Goal: Task Accomplishment & Management: Complete application form

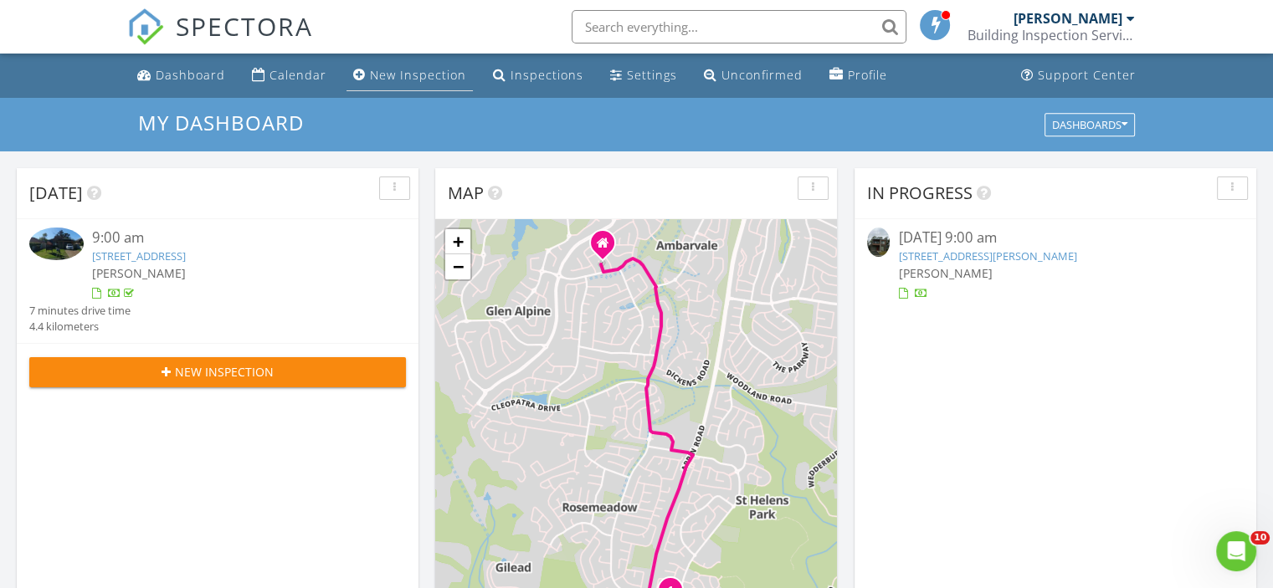
click at [384, 73] on div "New Inspection" at bounding box center [418, 75] width 96 height 16
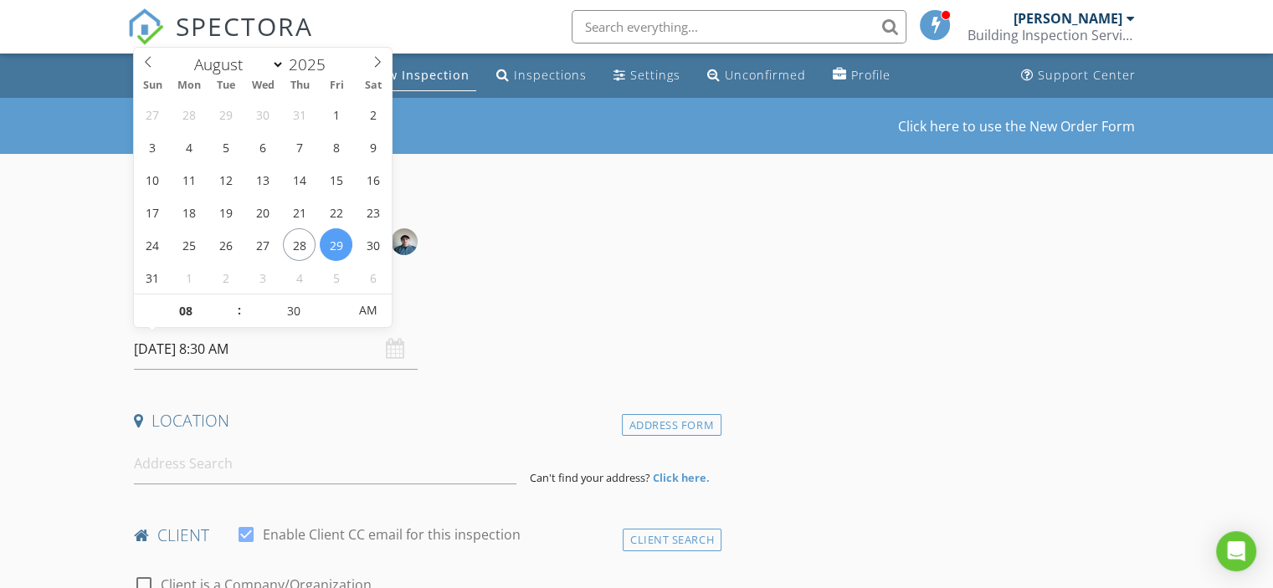
click at [218, 362] on input "29/08/2025 8:30 AM" at bounding box center [276, 349] width 284 height 41
select select "8"
type input "01/09/2025 8:30 AM"
type input "9"
type input "01/09/2025 9:30 AM"
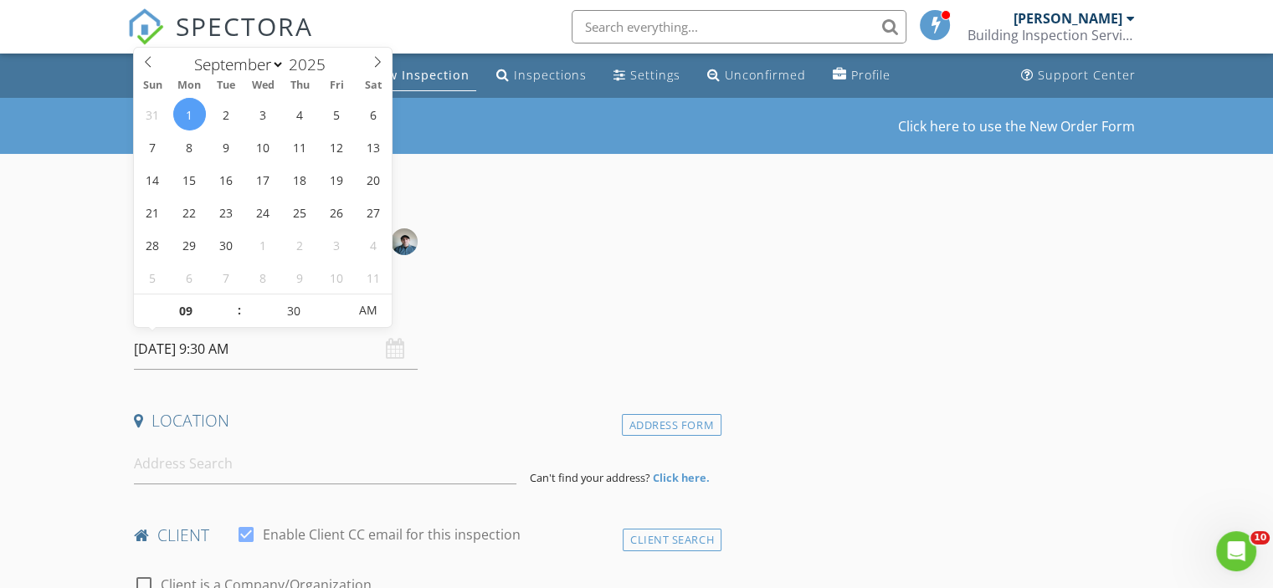
click at [716, 300] on div "Date/Time" at bounding box center [424, 311] width 594 height 33
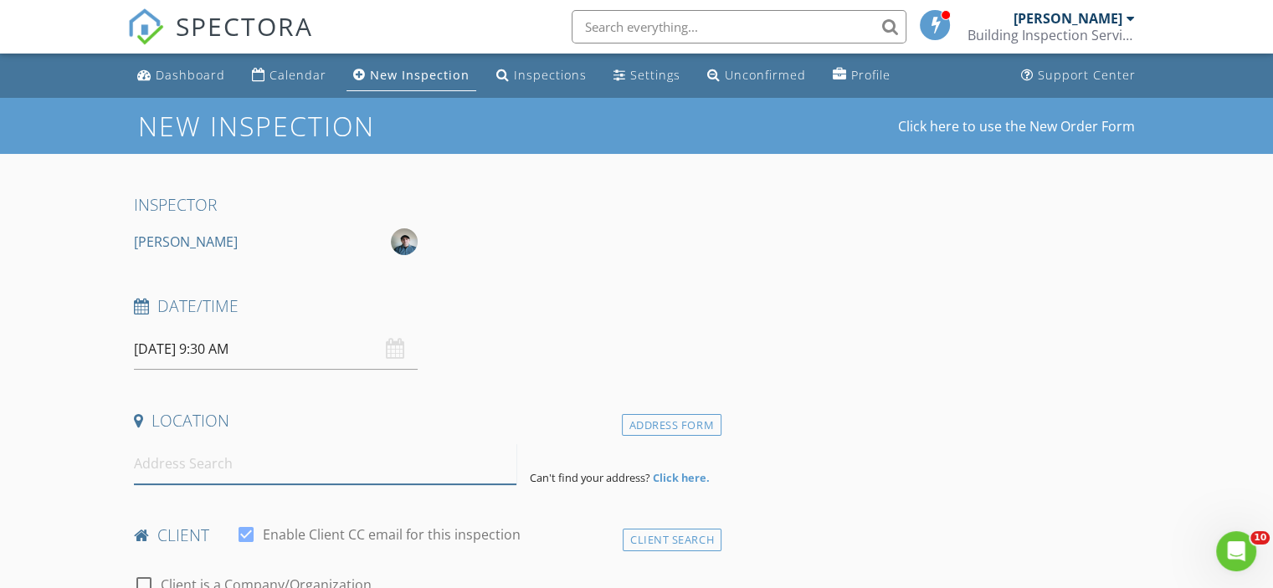
click at [393, 460] on input at bounding box center [325, 464] width 383 height 41
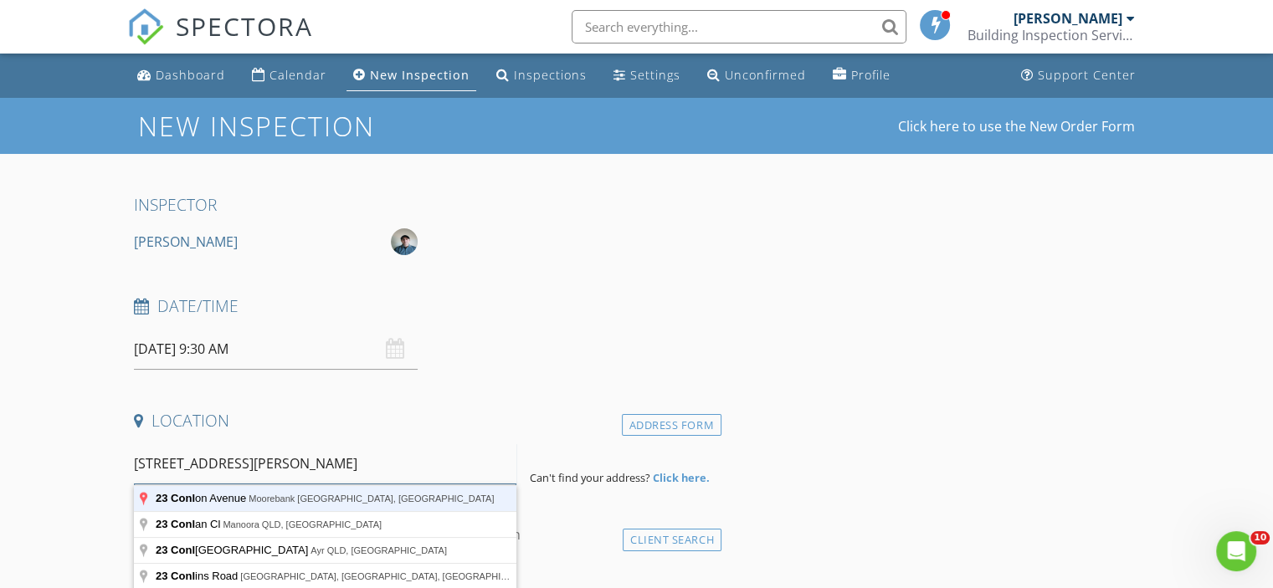
type input "23 Conlon Avenue, Moorebank NSW, Australia"
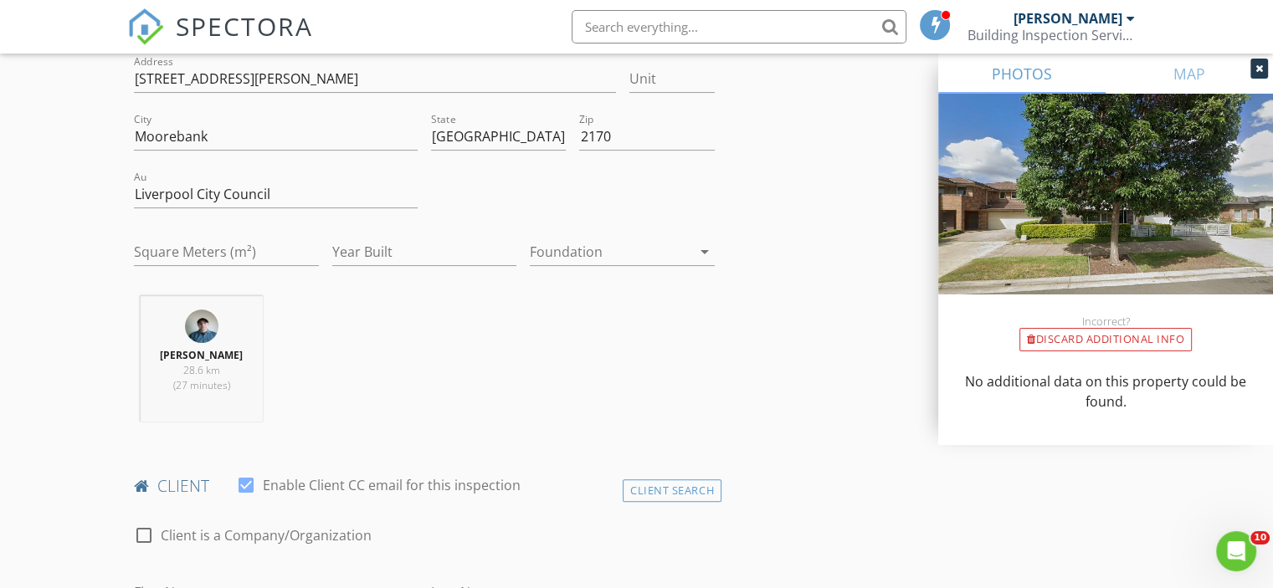
scroll to position [586, 0]
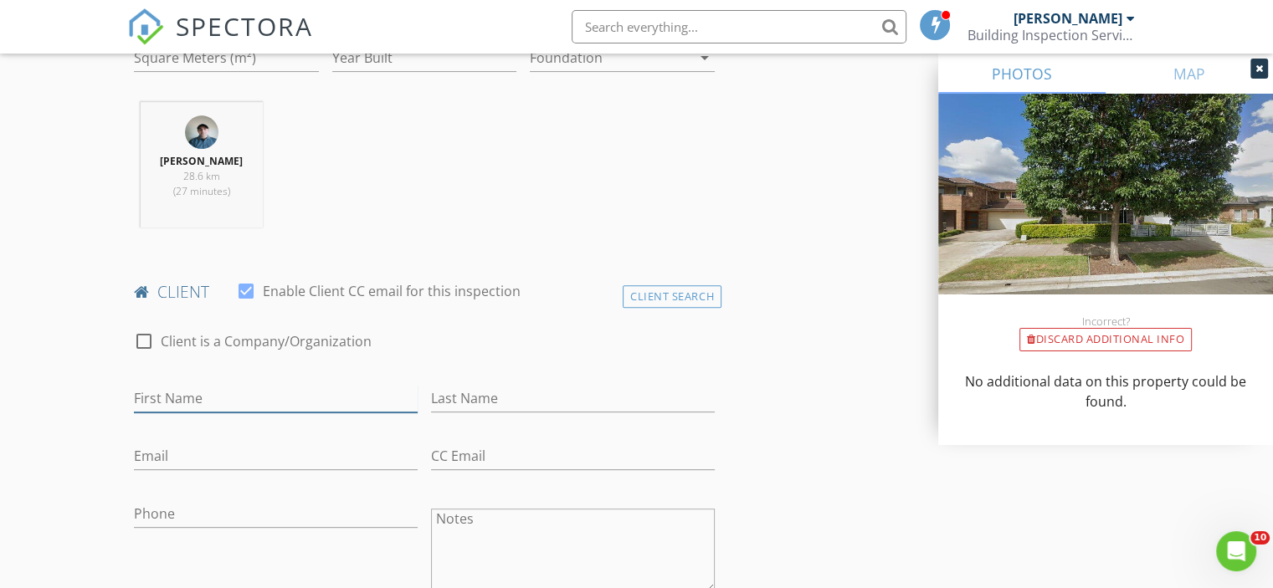
click at [217, 397] on input "First Name" at bounding box center [276, 399] width 284 height 28
type input "David"
type input "Chacko"
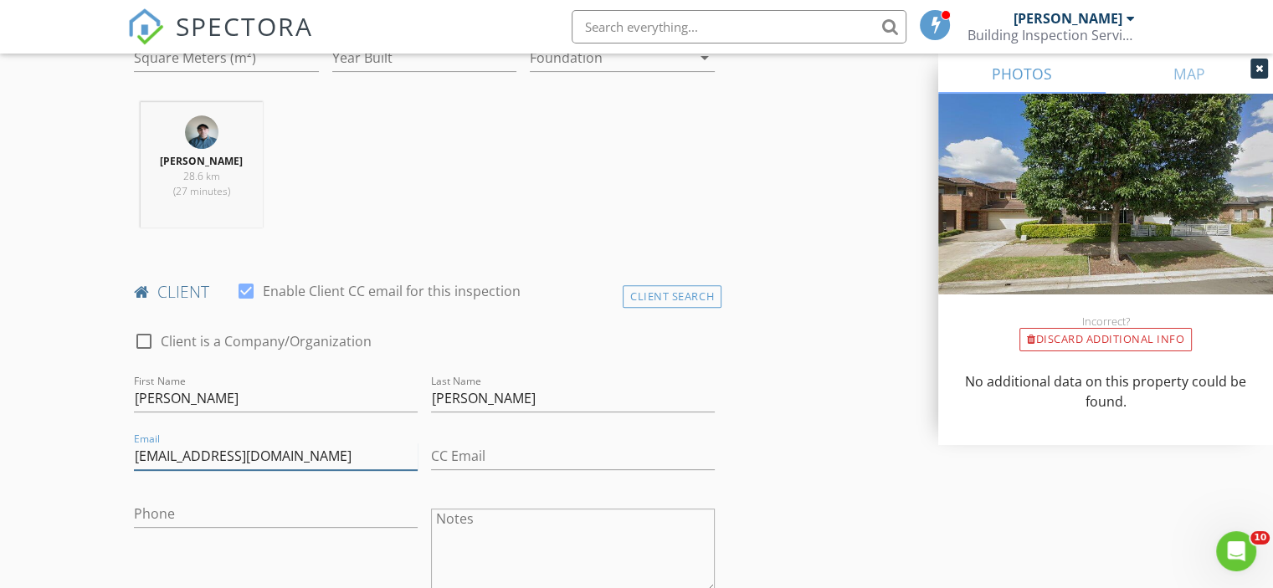
type input "davidpchacko@gmail.com"
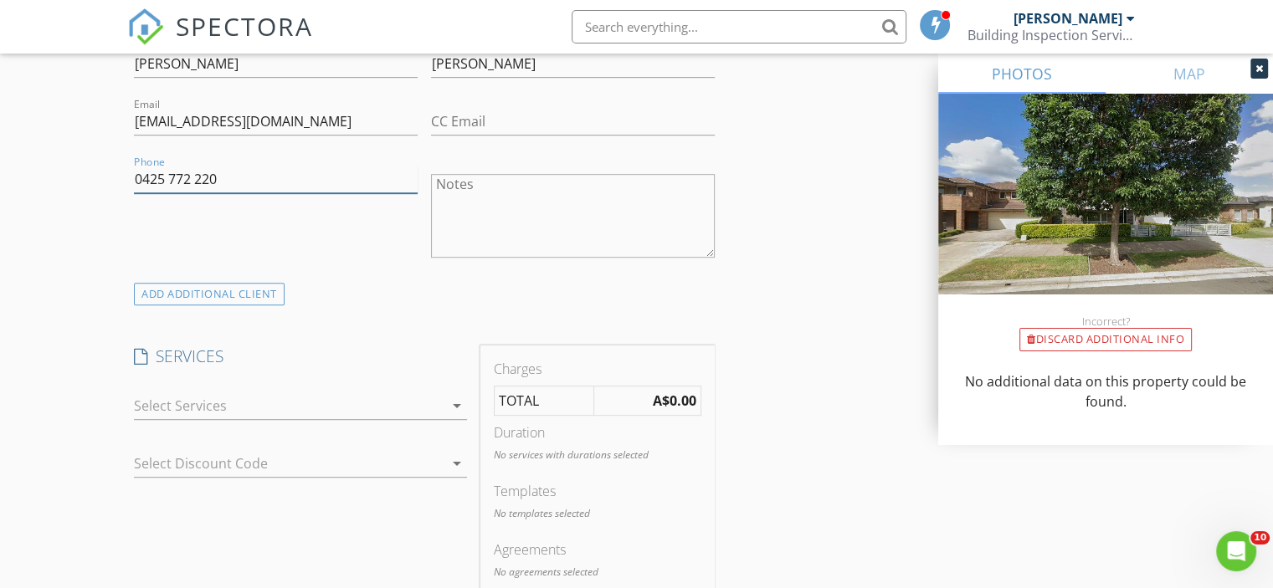
scroll to position [1088, 0]
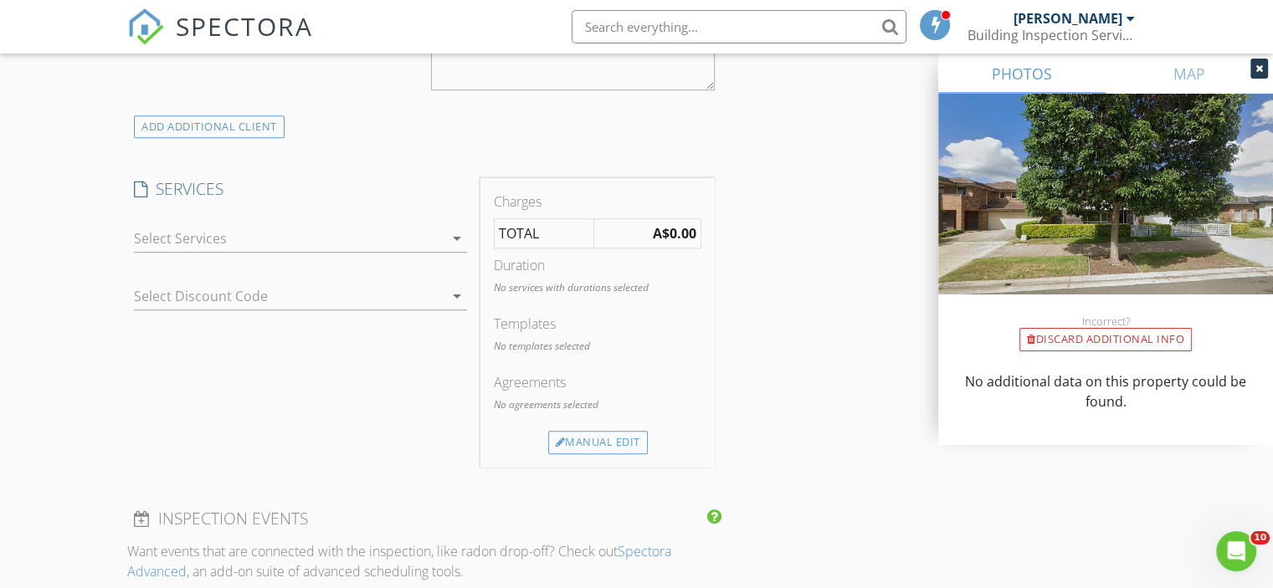
type input "0425 772 220"
click at [241, 225] on div at bounding box center [289, 238] width 310 height 27
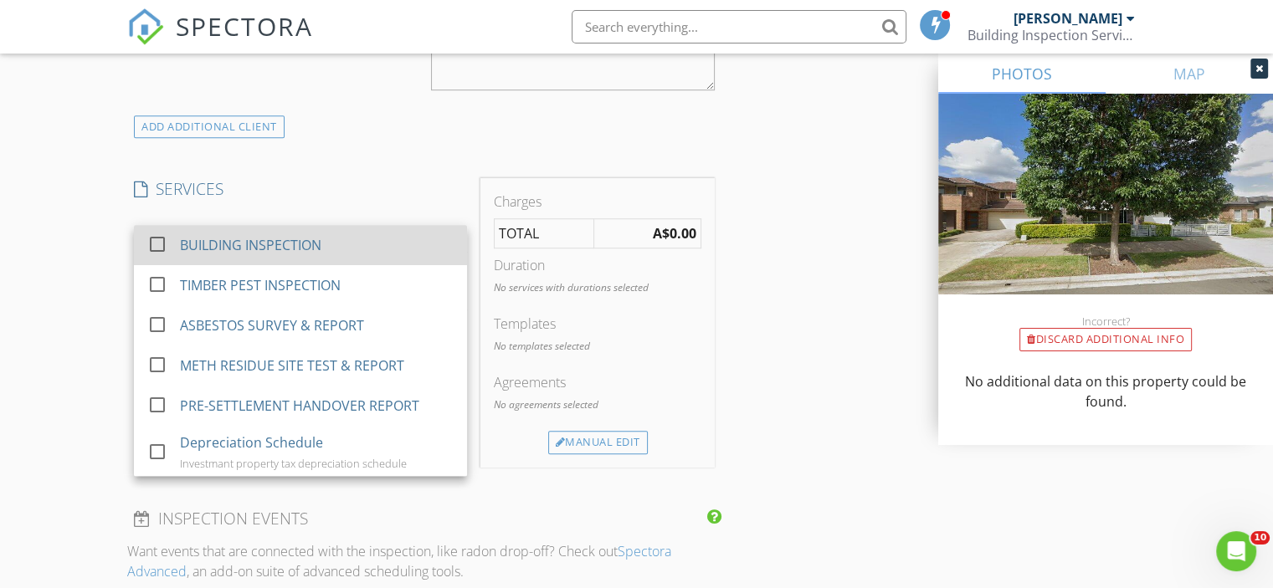
click at [230, 248] on div "BUILDING INSPECTION" at bounding box center [250, 245] width 141 height 20
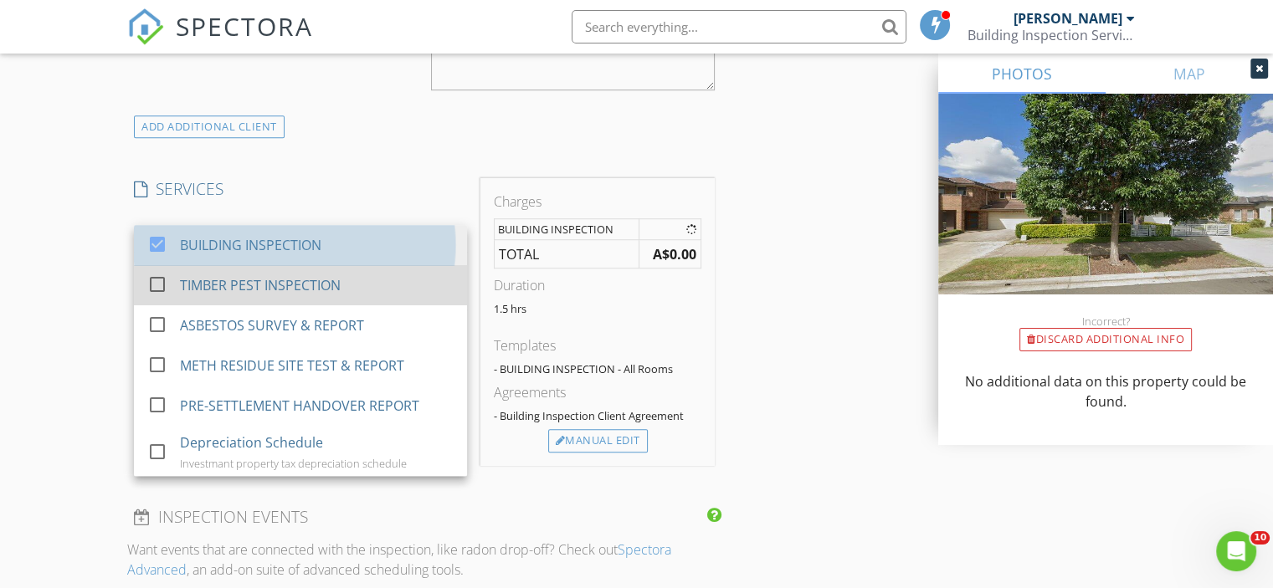
click at [222, 275] on div "TIMBER PEST INSPECTION" at bounding box center [260, 285] width 161 height 20
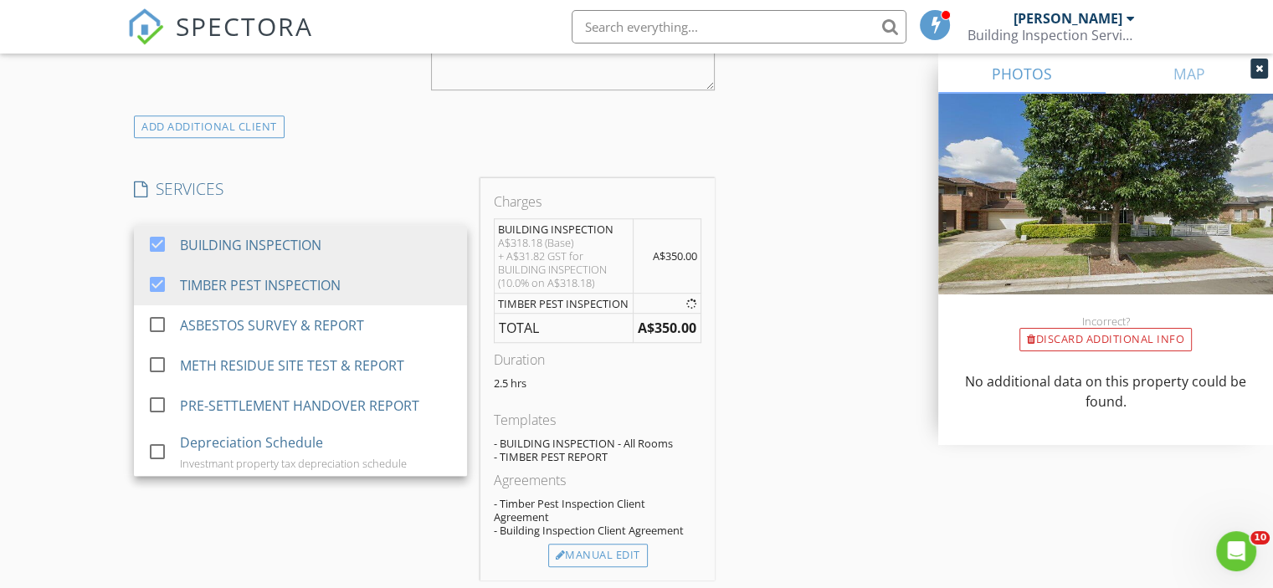
click at [86, 311] on div "New Inspection Click here to use the New Order Form INSPECTOR Sam Nour Date/Tim…" at bounding box center [636, 483] width 1273 height 2947
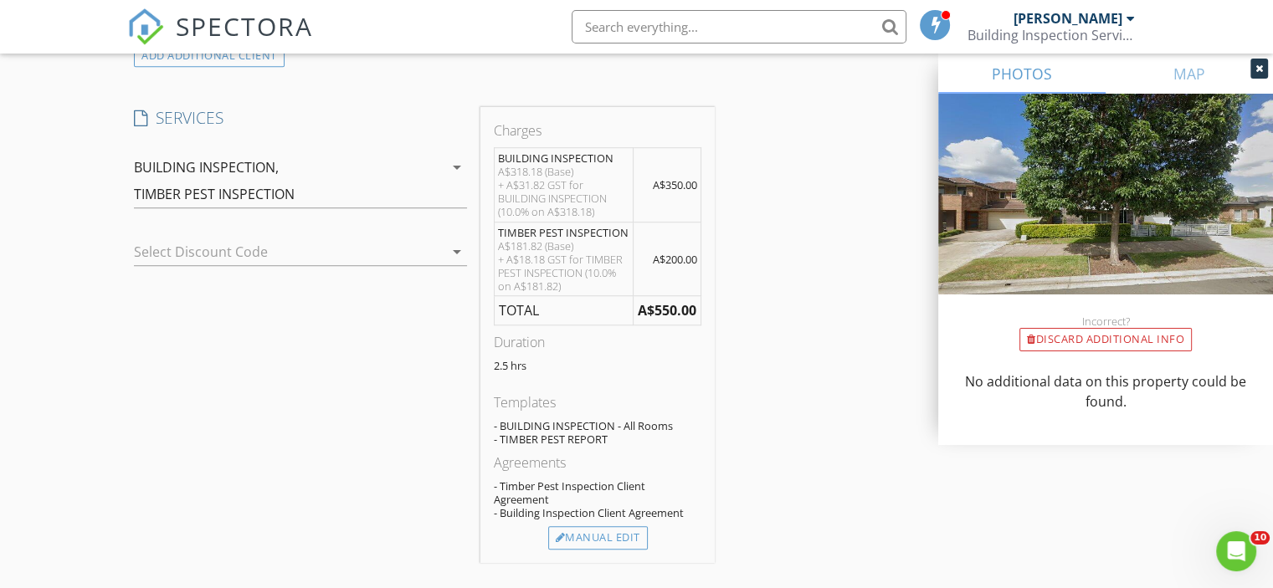
scroll to position [1255, 0]
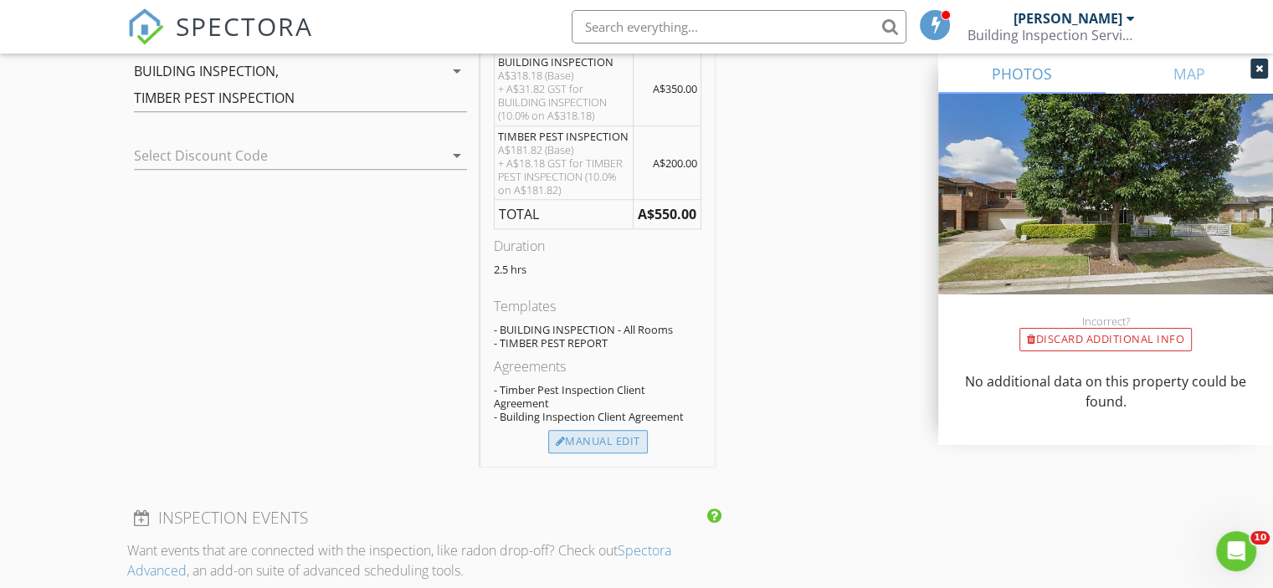
click at [607, 435] on div "Manual Edit" at bounding box center [598, 441] width 100 height 23
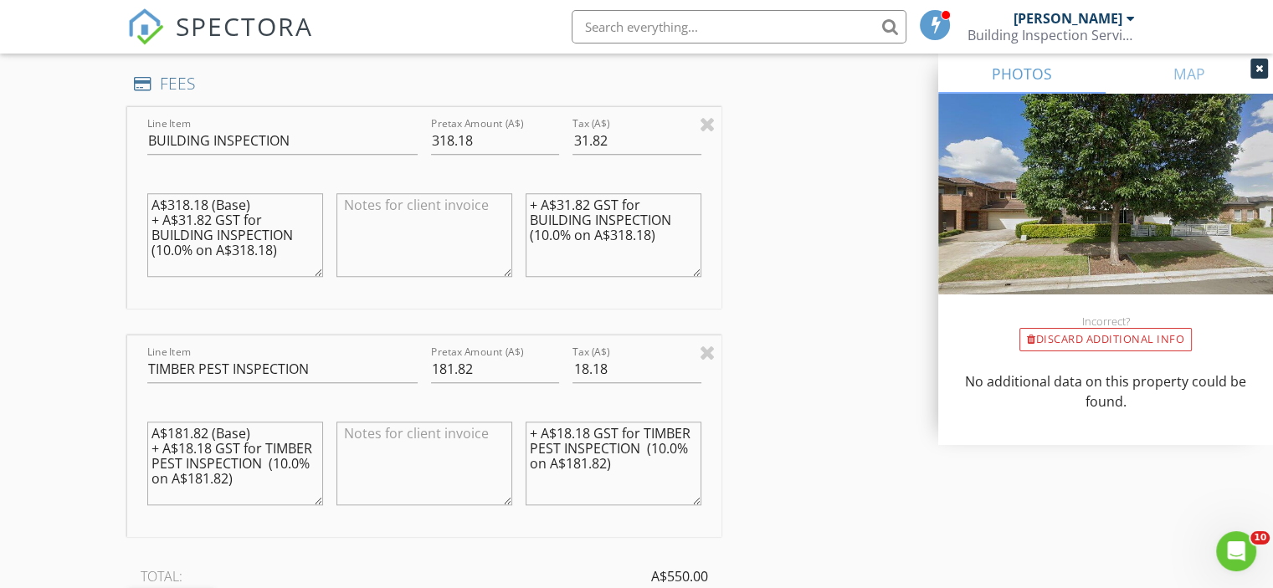
scroll to position [1423, 0]
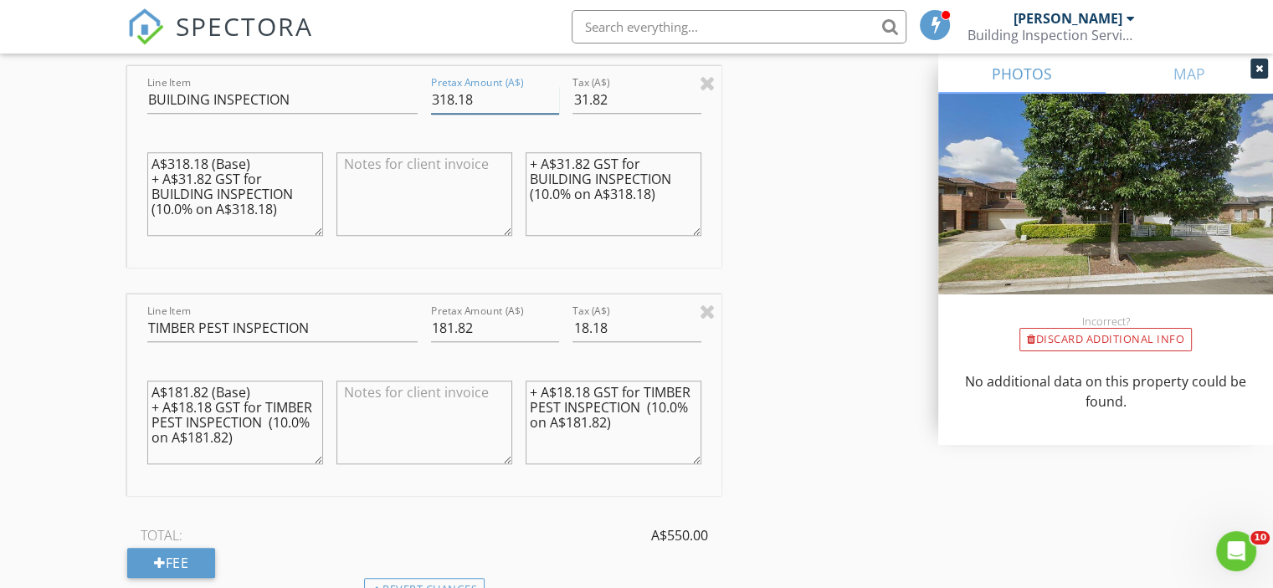
click at [495, 99] on input "318.18" at bounding box center [495, 100] width 128 height 28
paste input "59.09"
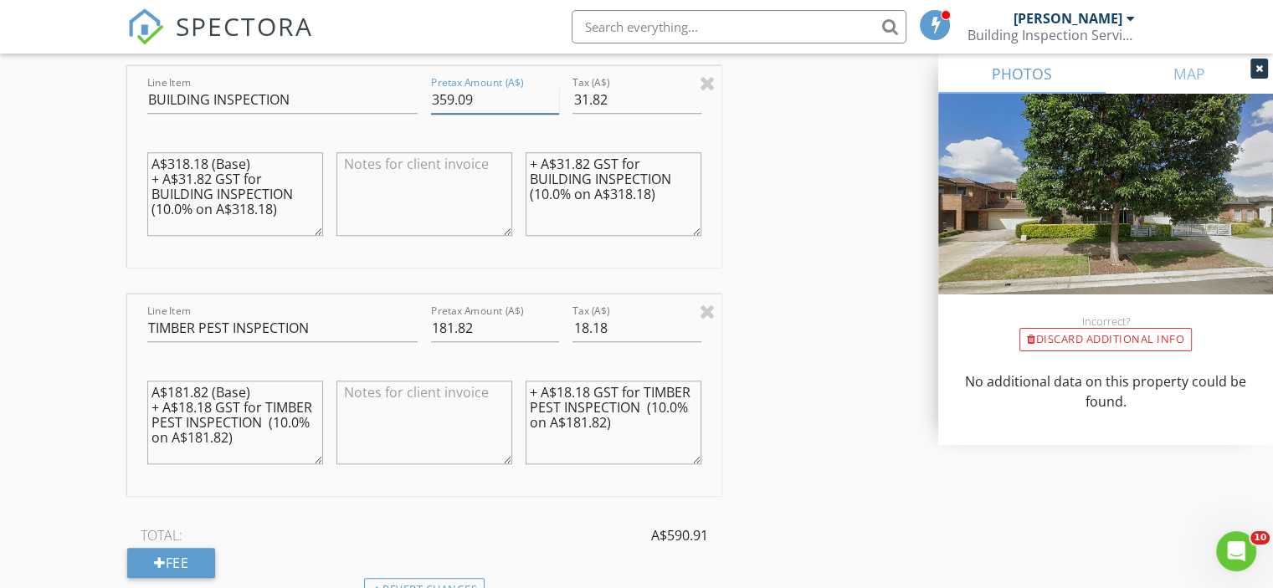
type input "359.09"
type input "35.91"
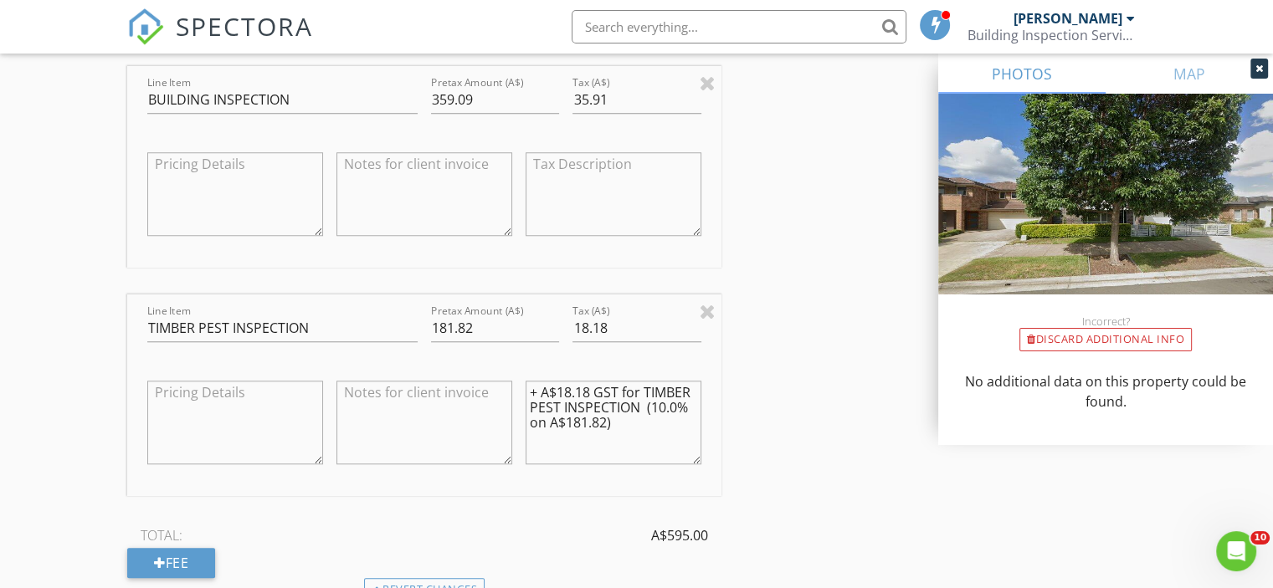
scroll to position [0, 0]
click at [847, 280] on div "INSPECTOR Sam Nour Date/Time 01/09/2025 9:30 AM Location Address Search Address…" at bounding box center [636, 354] width 1019 height 3166
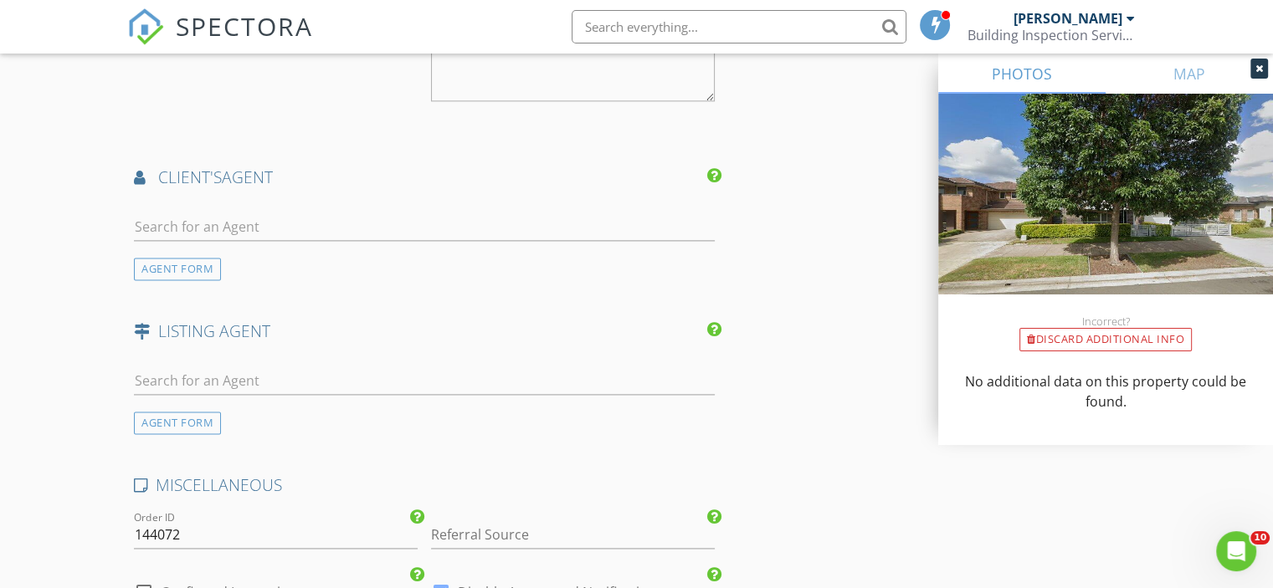
scroll to position [2260, 0]
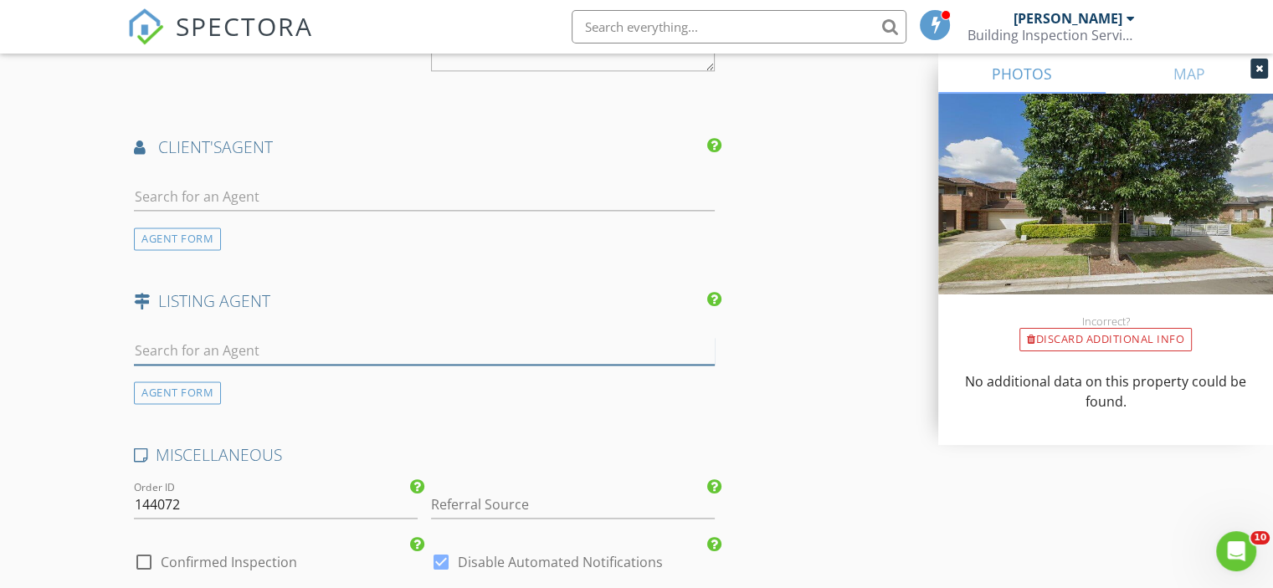
drag, startPoint x: 365, startPoint y: 341, endPoint x: 290, endPoint y: 336, distance: 75.4
click at [290, 337] on input "text" at bounding box center [424, 351] width 581 height 28
type input "Michael demian"
click at [251, 378] on div "Michael demian AGENT FORM" at bounding box center [424, 364] width 594 height 80
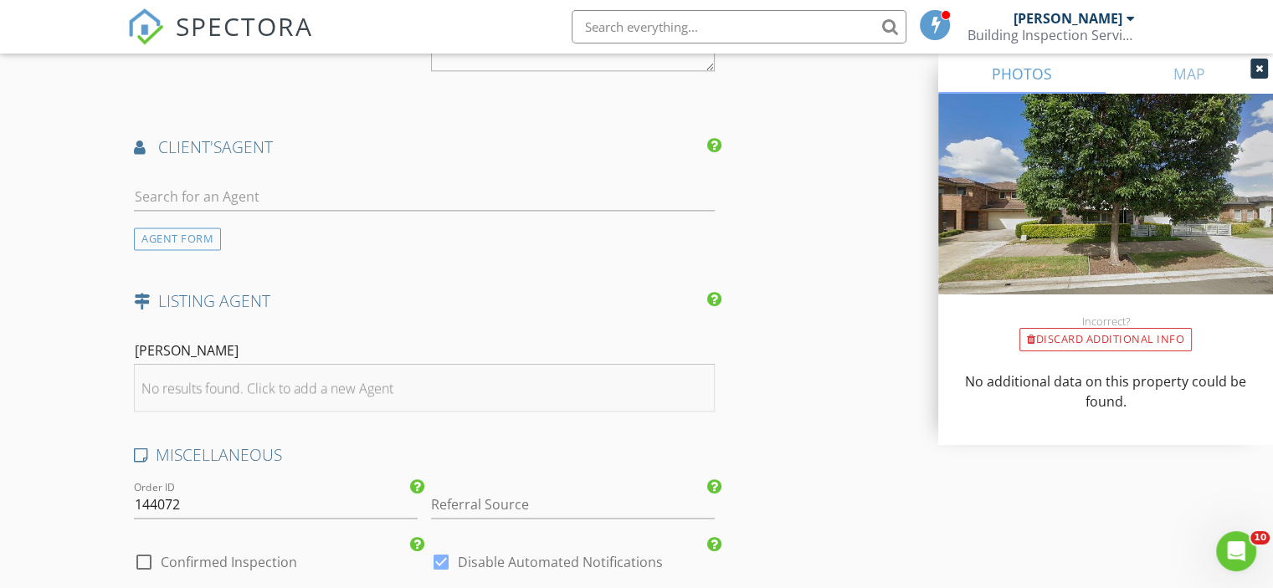
click at [244, 372] on li "No results found. Click to add a new Agent" at bounding box center [424, 388] width 579 height 47
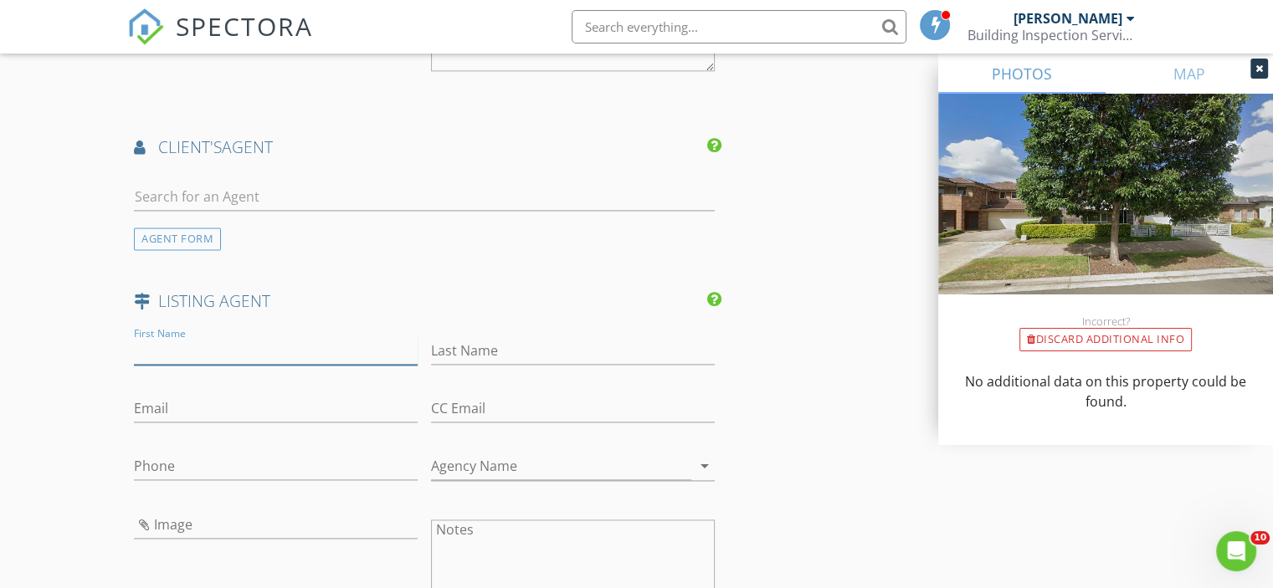
click at [224, 348] on input "First Name" at bounding box center [276, 351] width 284 height 28
type input "Michael"
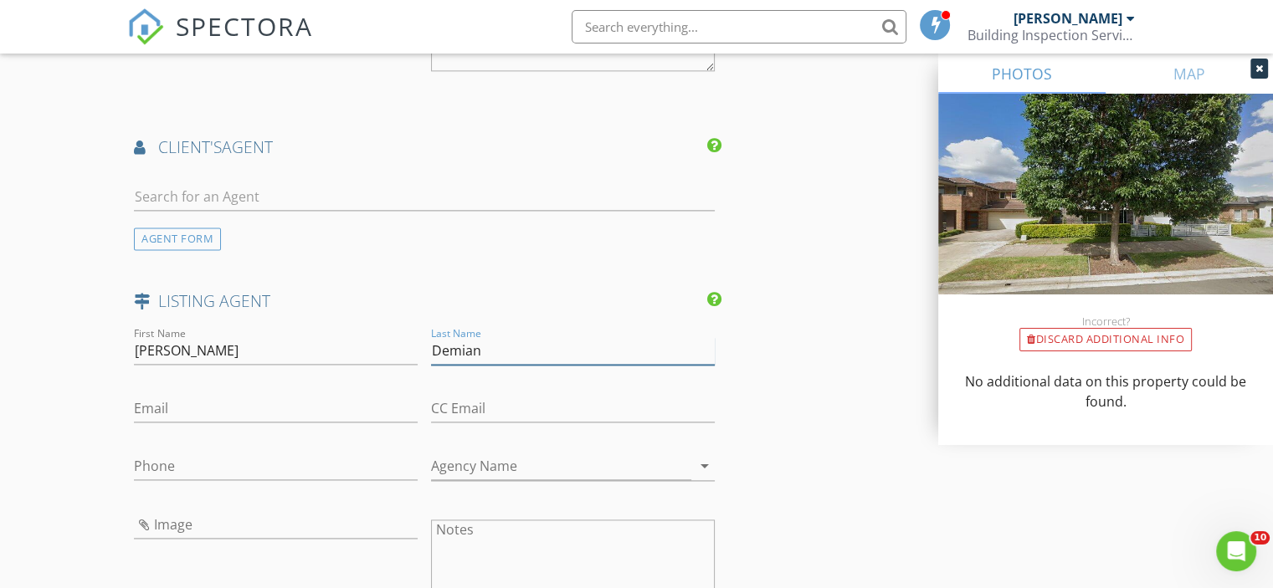
type input "Demian"
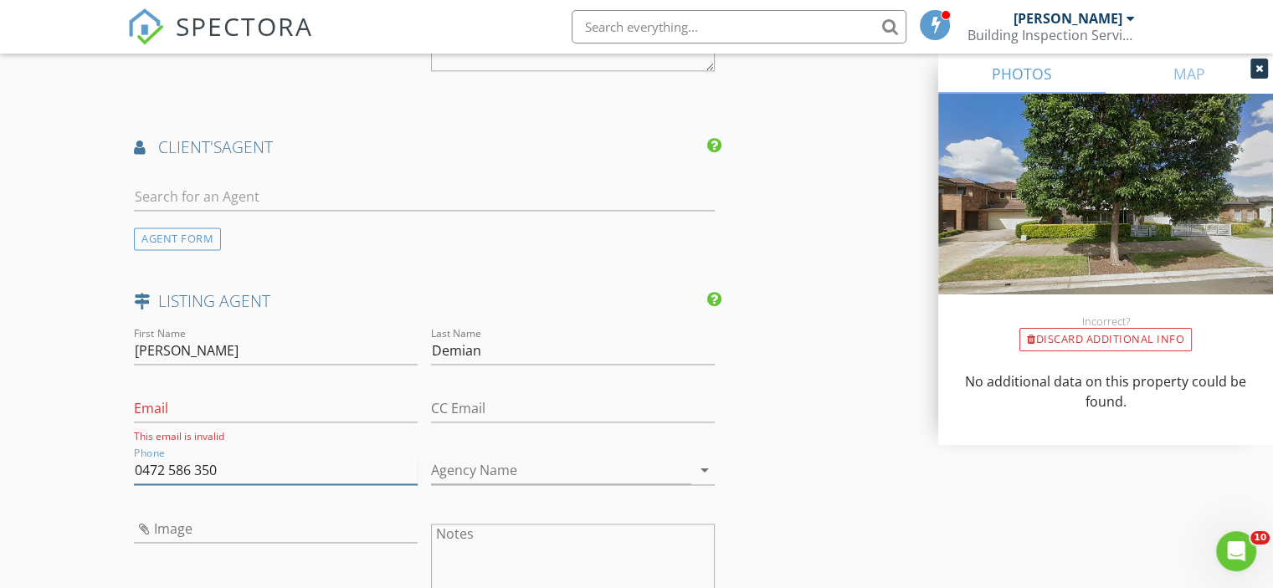
type input "0472 586 350"
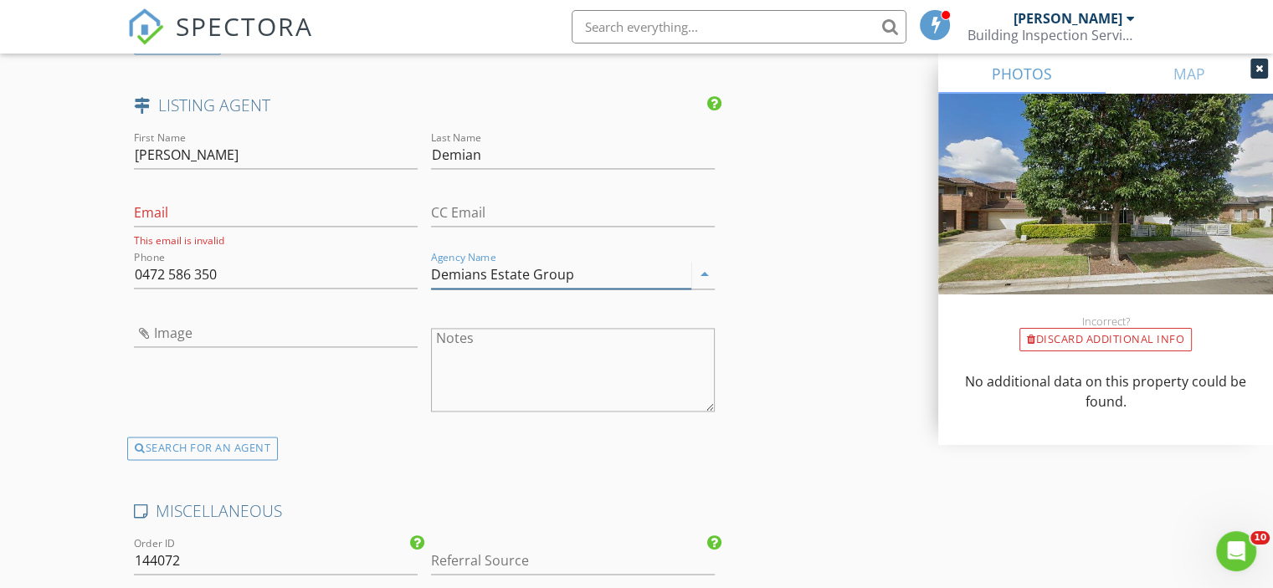
scroll to position [2678, 0]
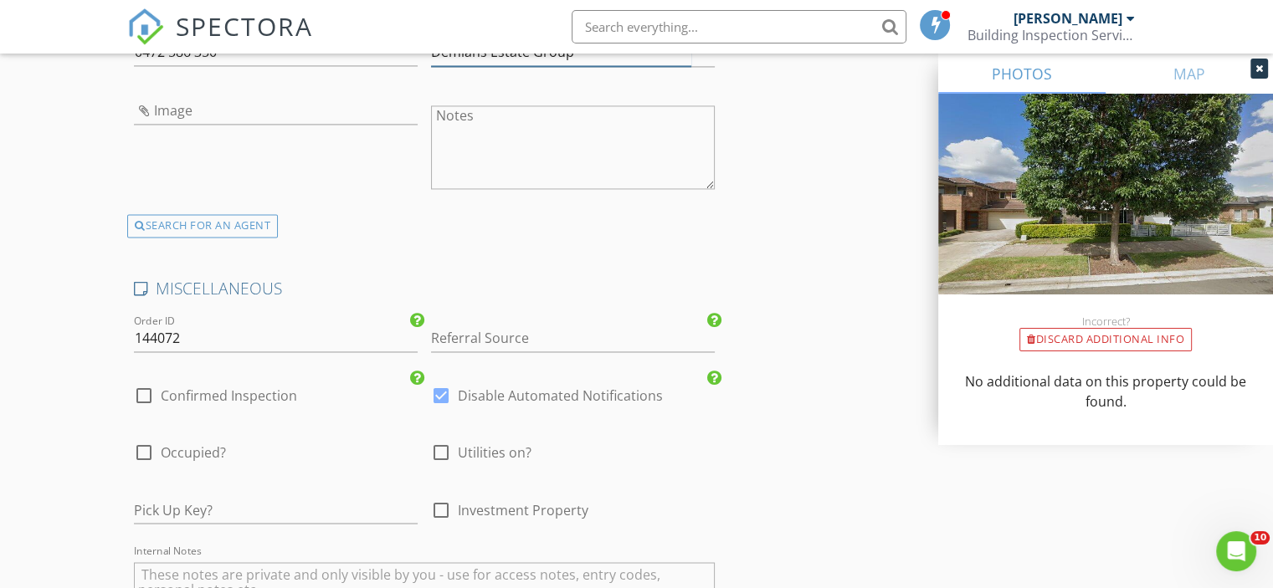
type input "Demians Estate Group"
click at [267, 388] on label "Confirmed Inspection" at bounding box center [229, 396] width 136 height 17
checkbox input "true"
click at [195, 454] on span "Occupied?" at bounding box center [193, 452] width 65 height 17
checkbox input "true"
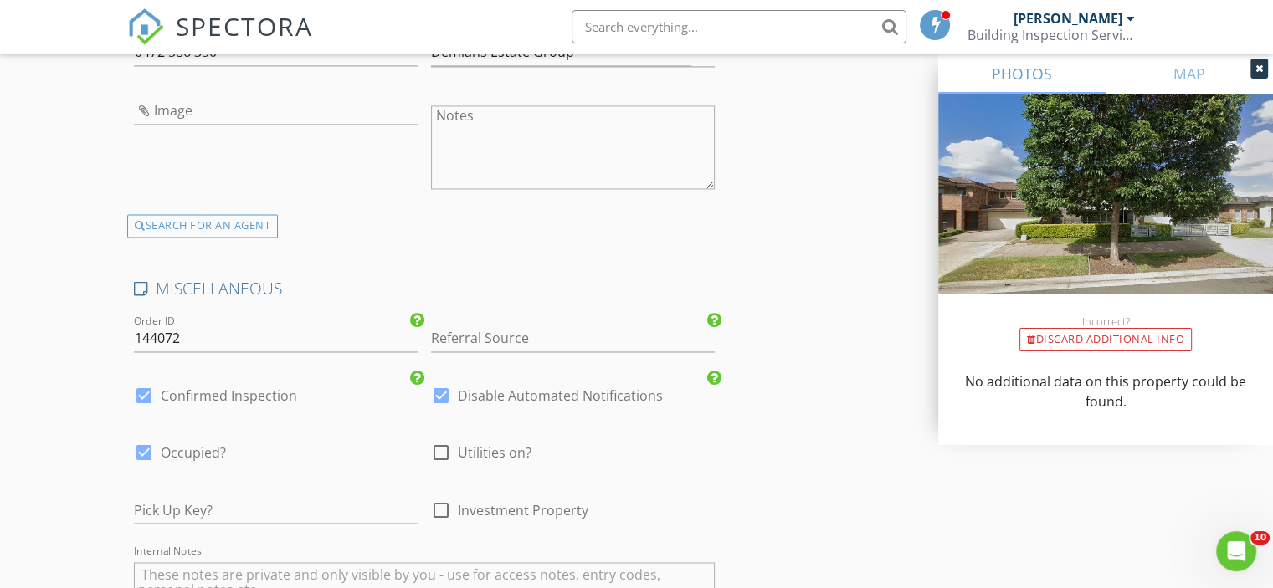
click at [449, 445] on div at bounding box center [441, 453] width 28 height 28
checkbox input "true"
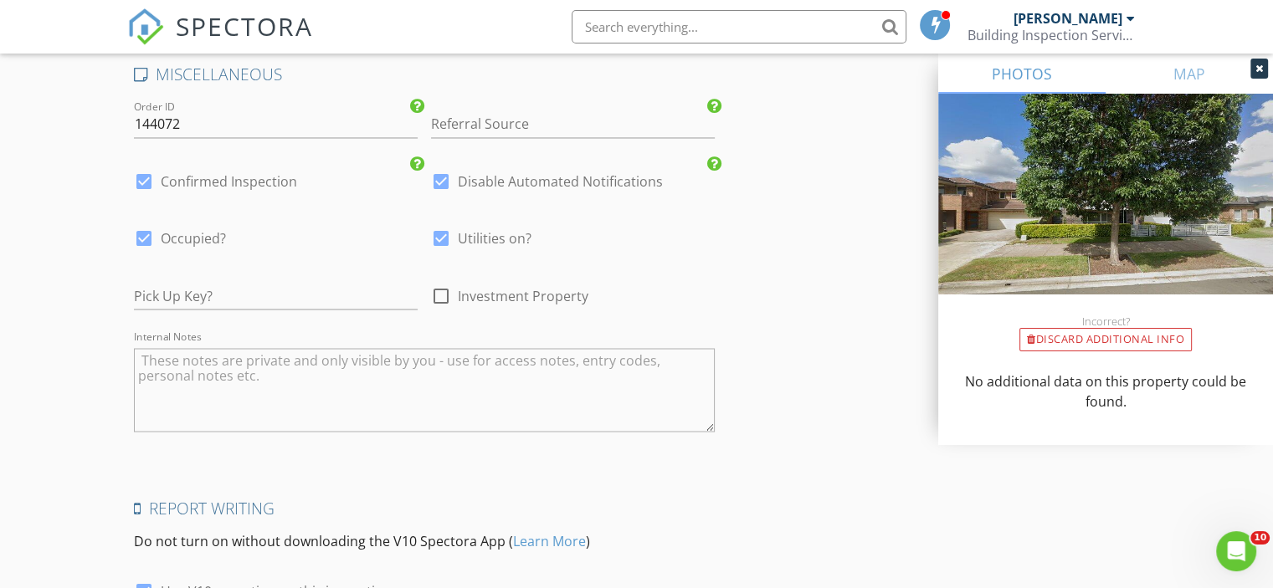
scroll to position [3013, 0]
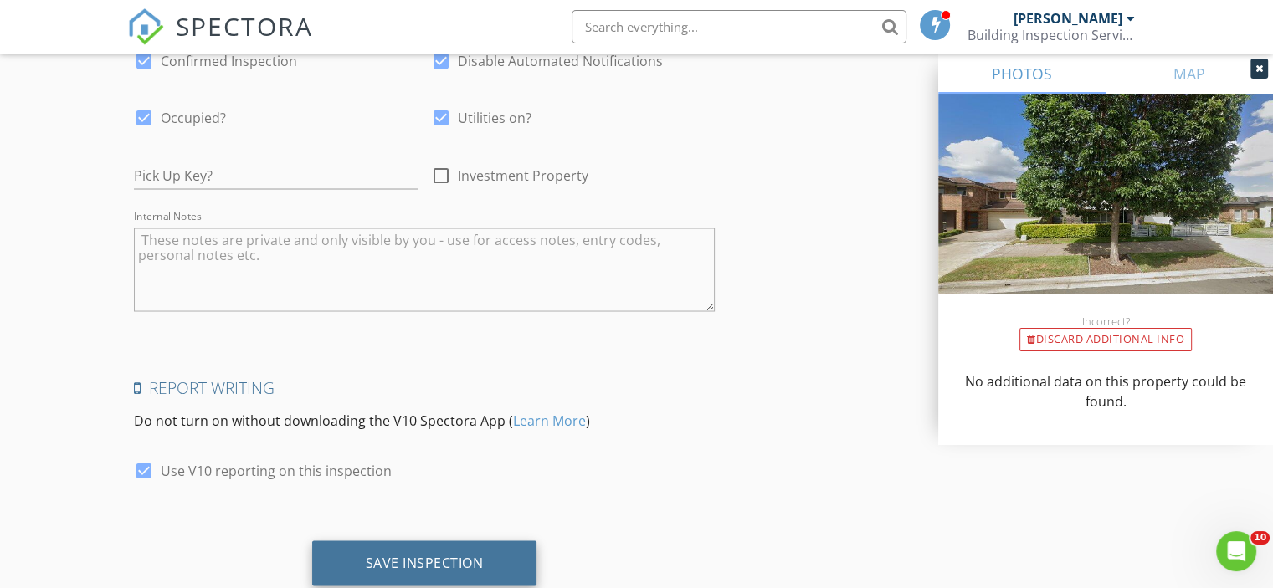
click at [452, 541] on div "Save Inspection" at bounding box center [424, 563] width 225 height 45
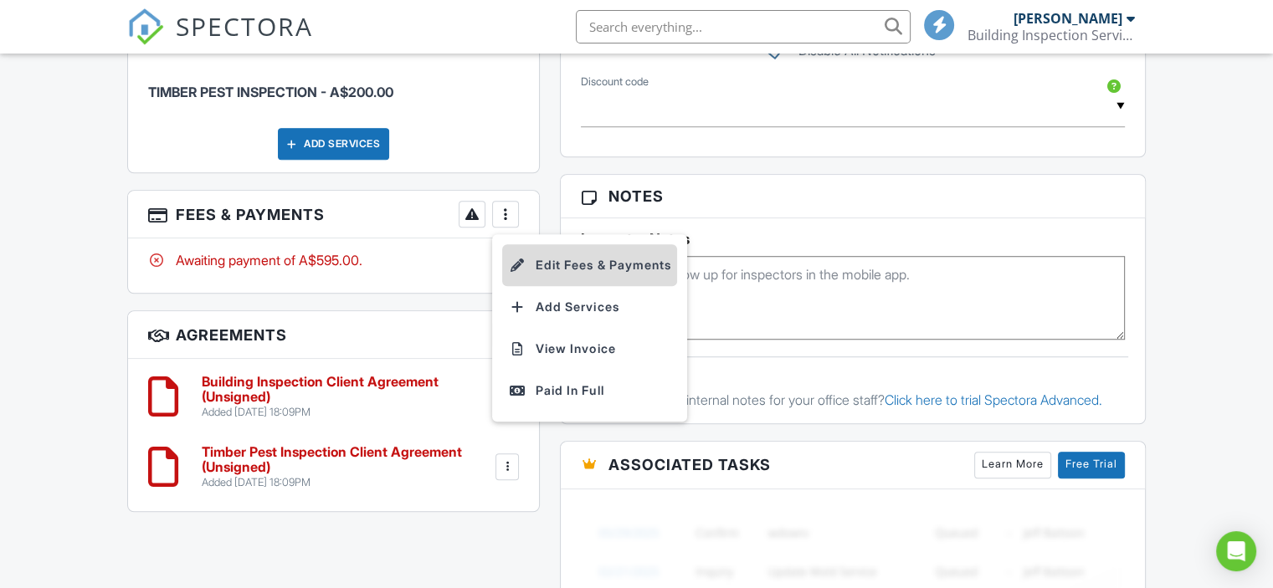
click at [542, 259] on li "Edit Fees & Payments" at bounding box center [589, 265] width 175 height 42
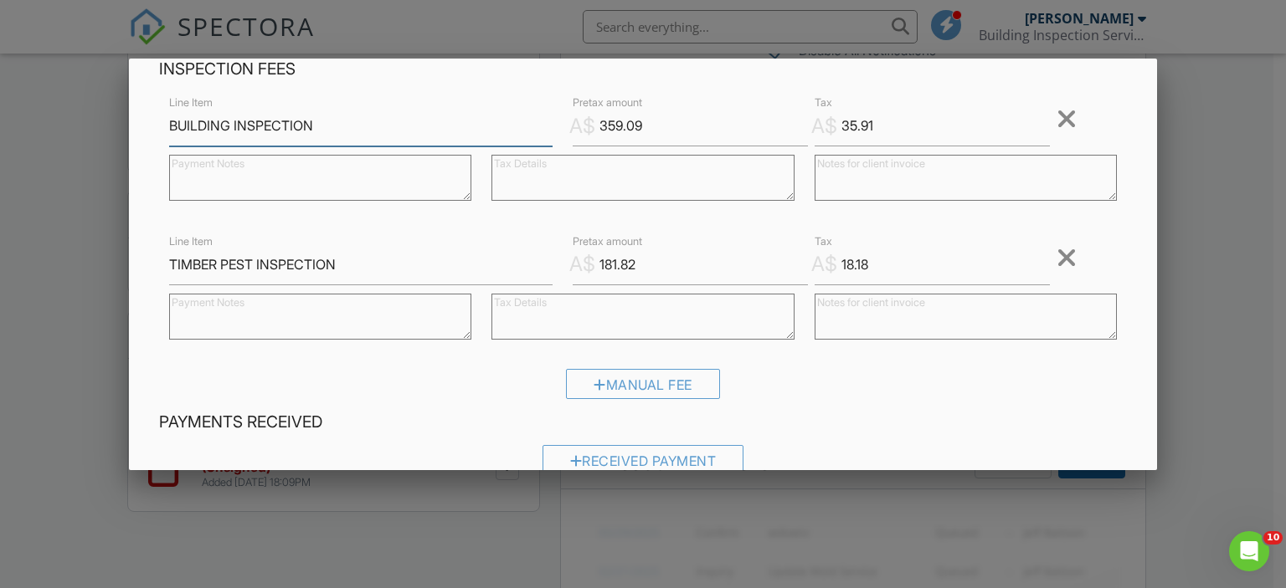
scroll to position [335, 0]
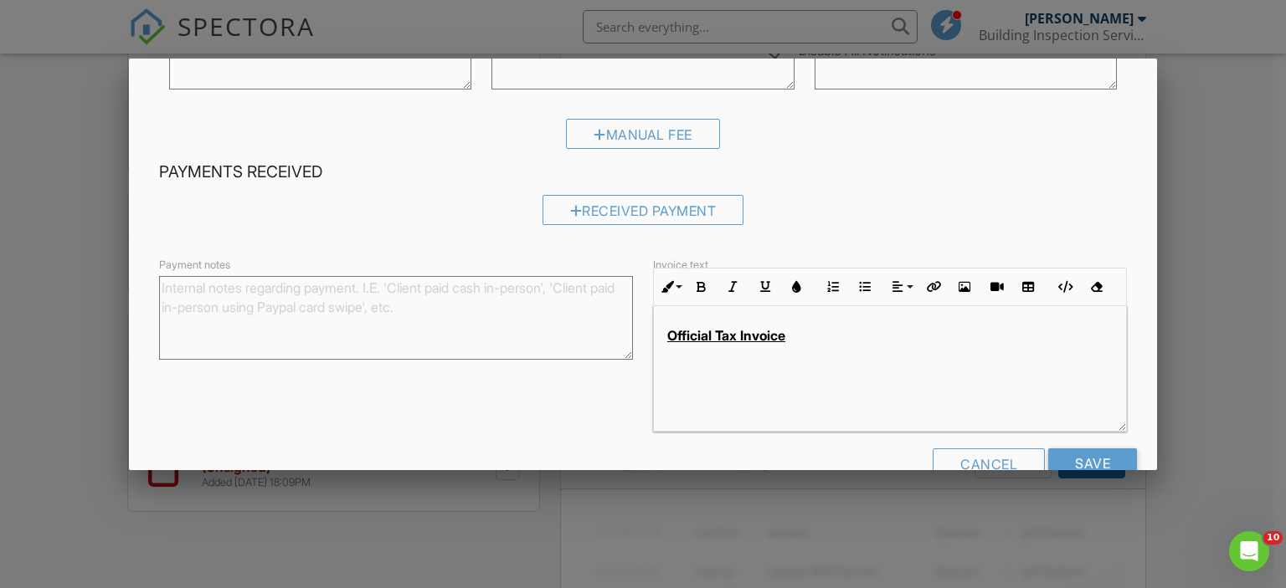
click at [867, 343] on p "Official Tax Invoice" at bounding box center [889, 335] width 445 height 18
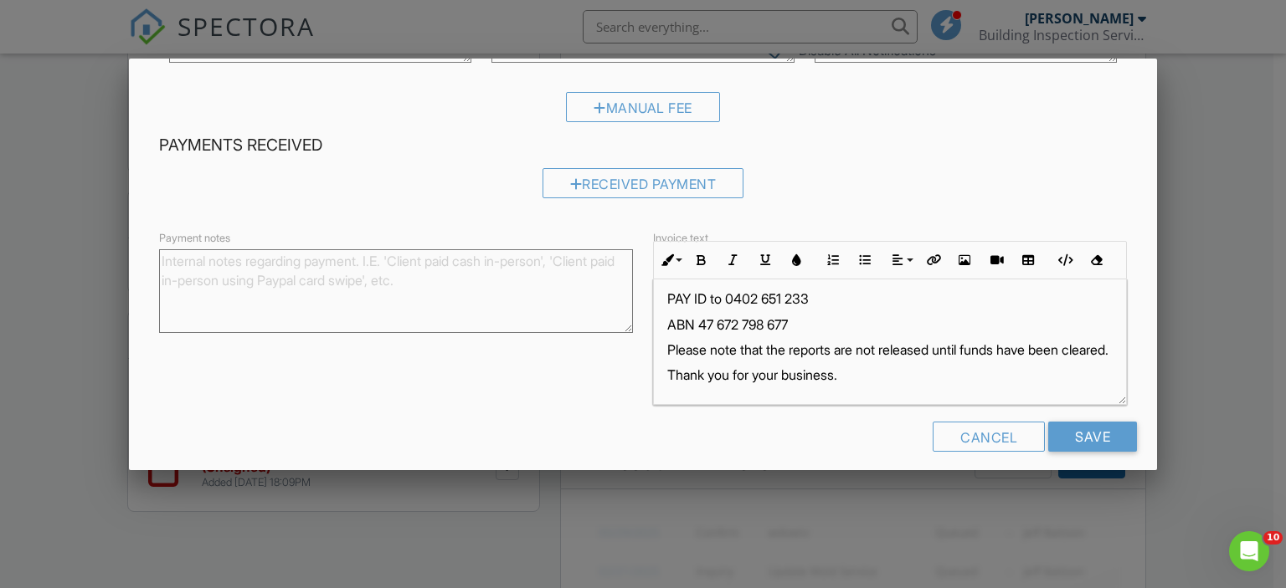
scroll to position [375, 0]
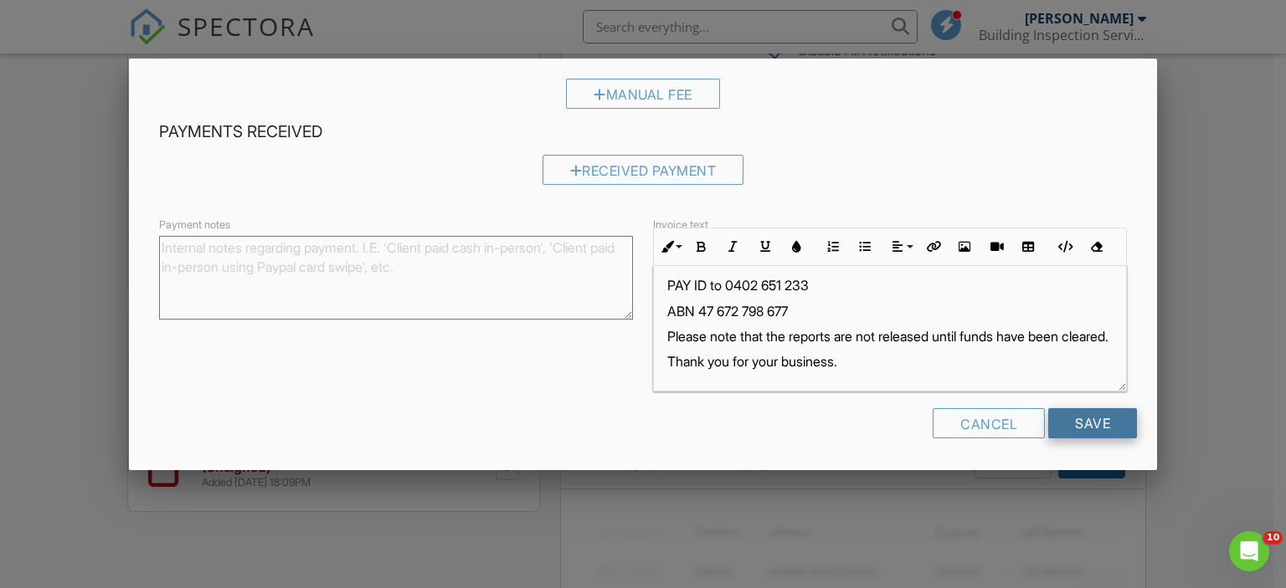
click at [1082, 434] on input "Save" at bounding box center [1092, 423] width 89 height 30
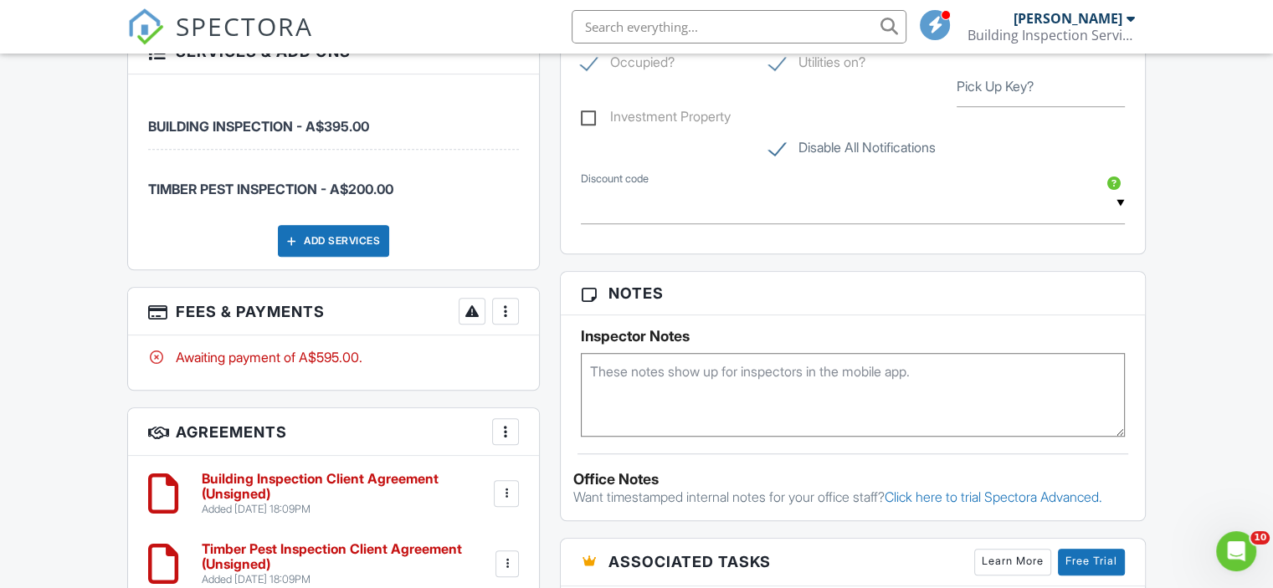
scroll to position [1172, 0]
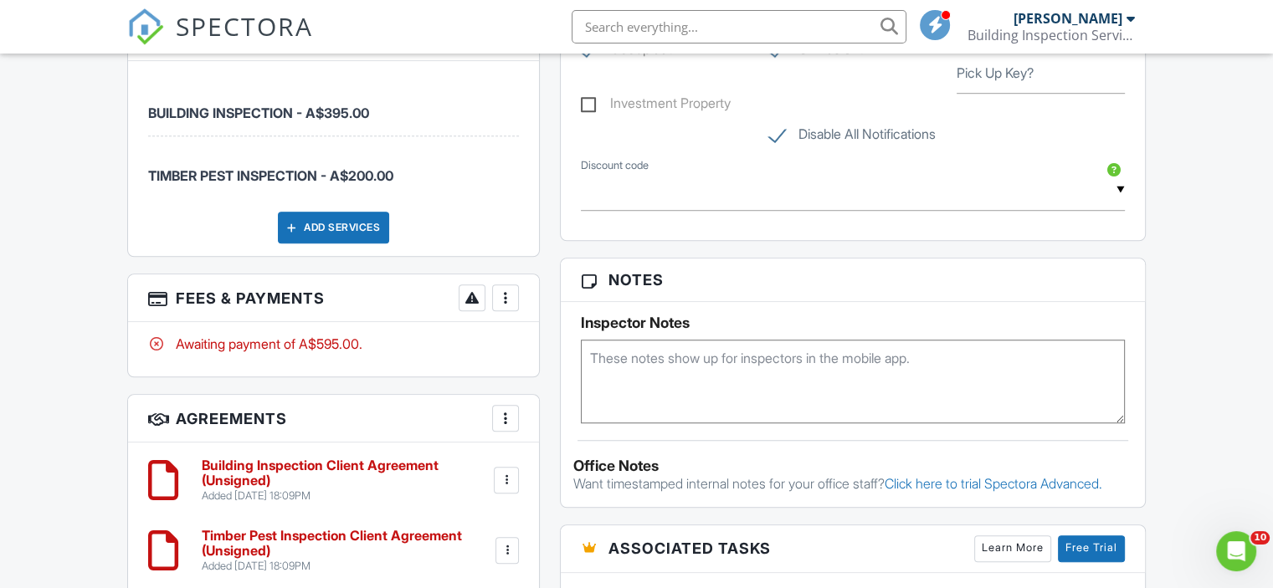
click at [503, 290] on div at bounding box center [505, 298] width 17 height 17
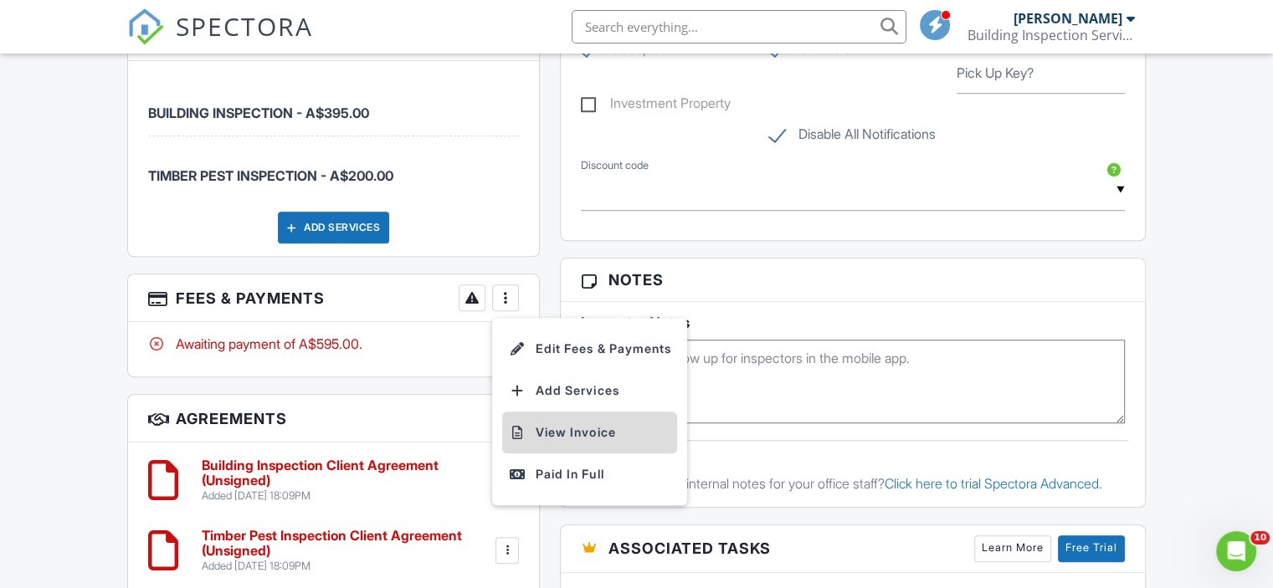
click at [573, 431] on li "View Invoice" at bounding box center [589, 433] width 175 height 42
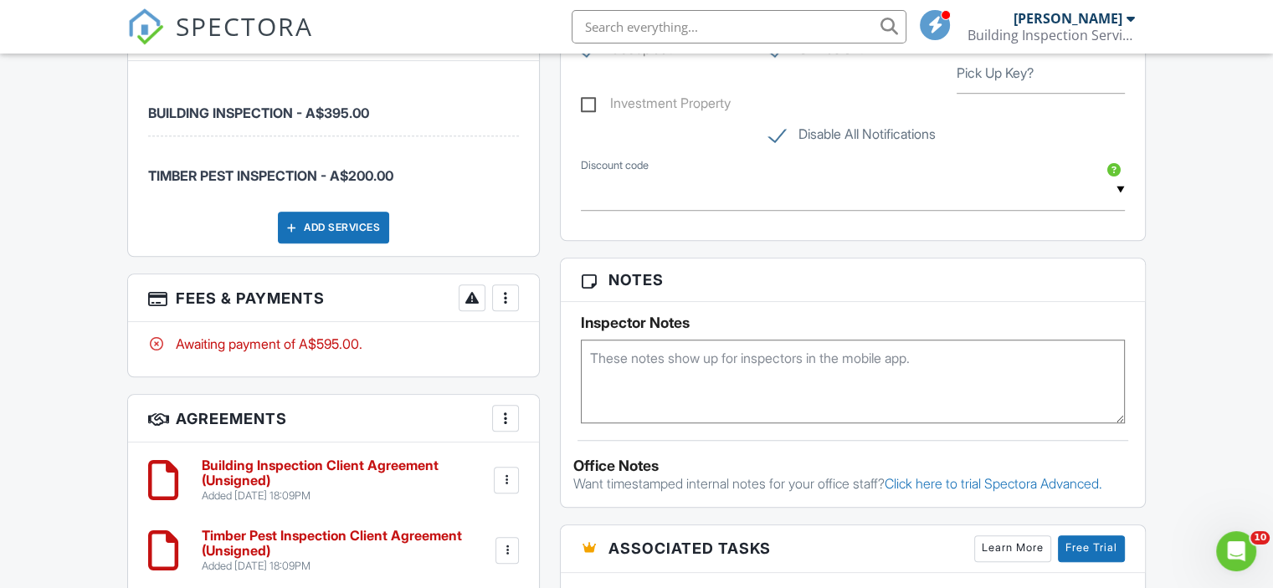
click at [0, 322] on div "Dashboard Calendar New Inspection Inspections Settings Unconfirmed Profile Supp…" at bounding box center [636, 59] width 1273 height 2354
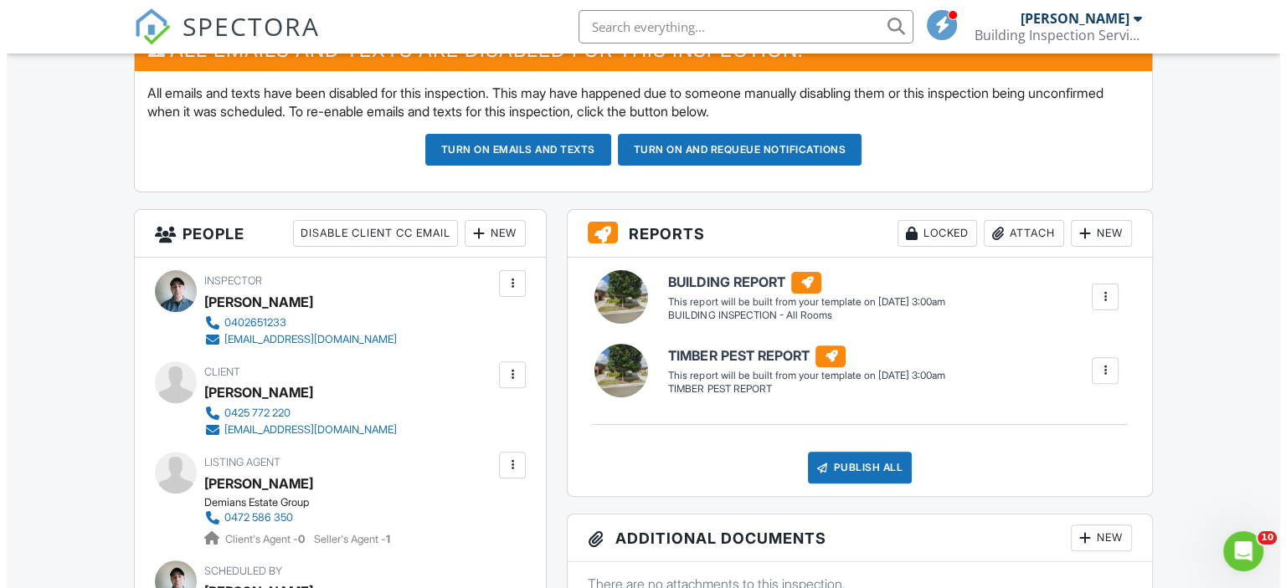
scroll to position [502, 0]
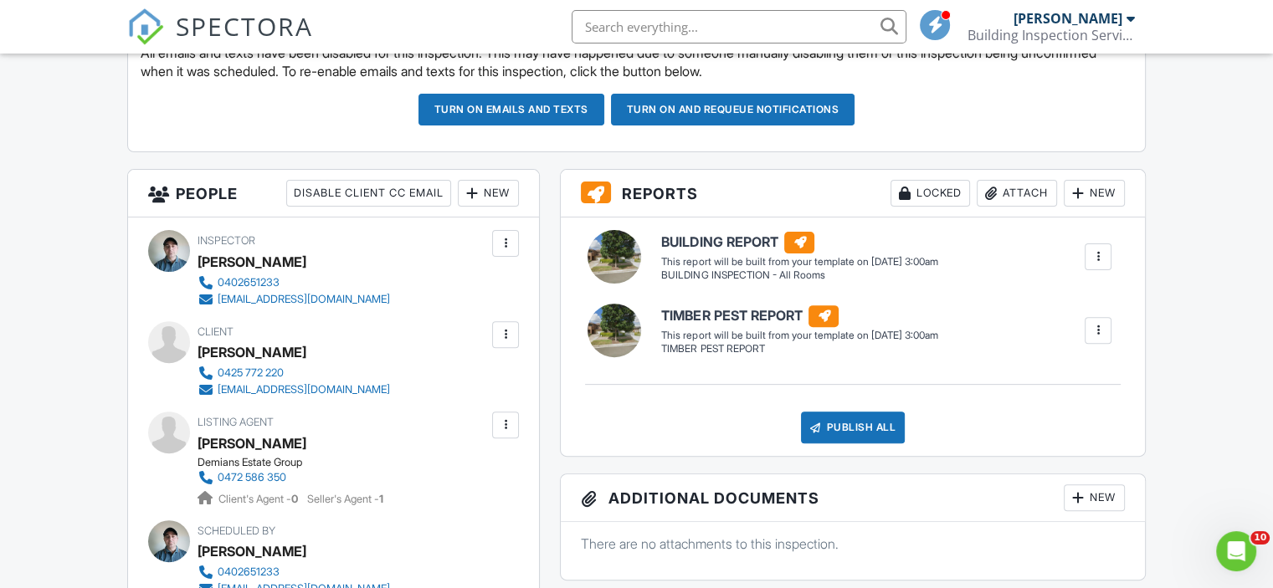
click at [504, 339] on div at bounding box center [505, 334] width 17 height 17
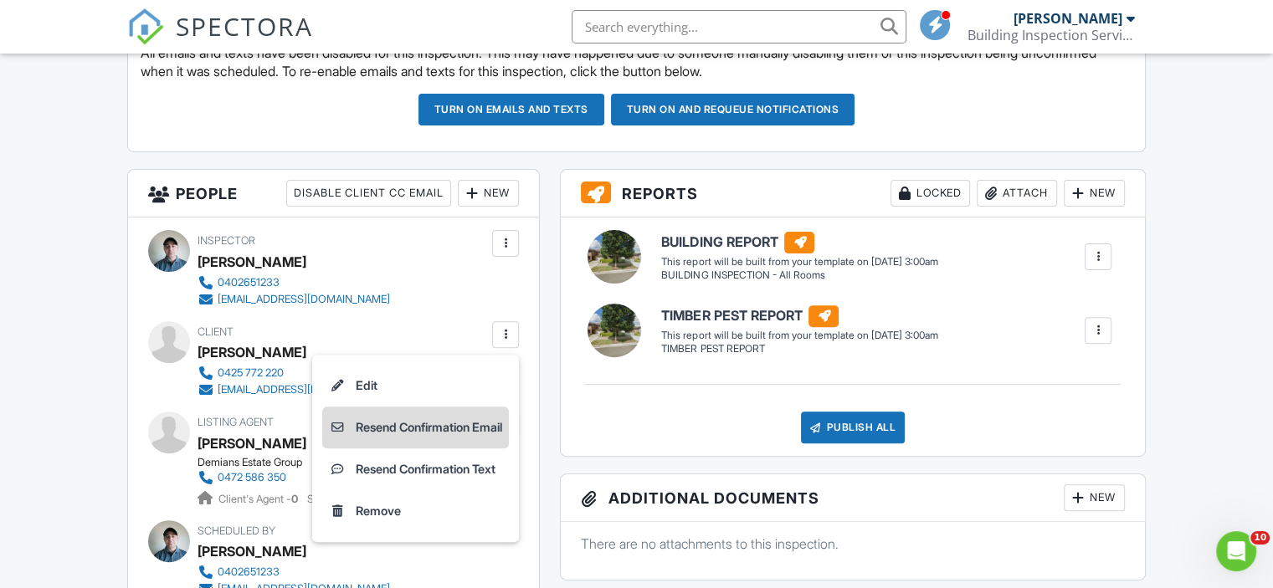
click at [483, 434] on li "Resend Confirmation Email" at bounding box center [415, 428] width 187 height 42
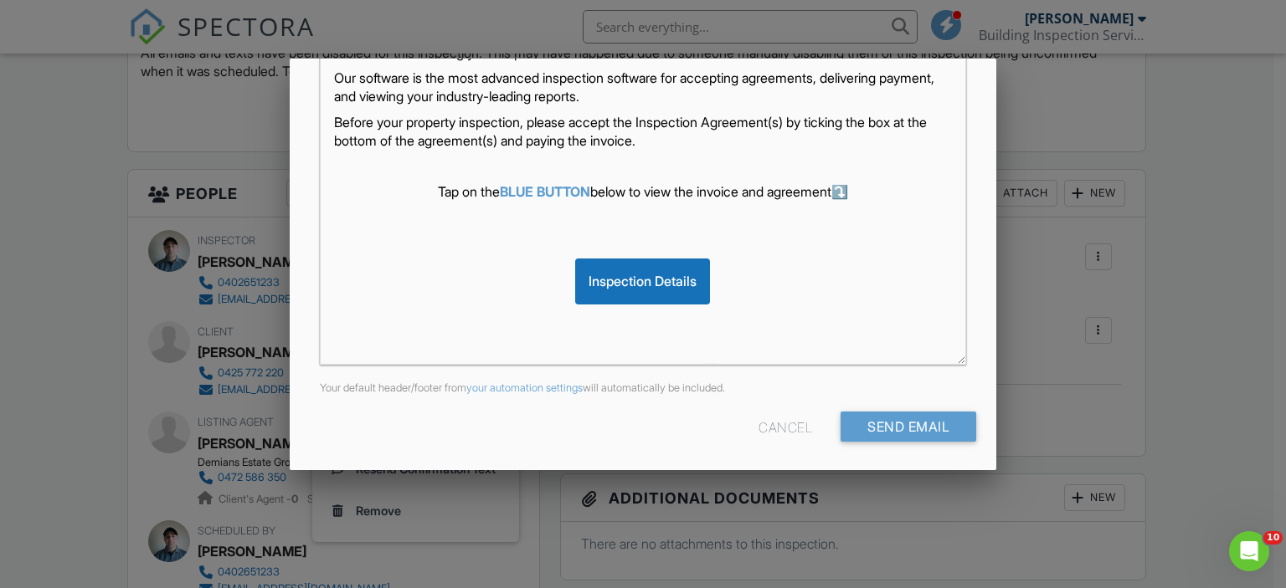
scroll to position [410, 0]
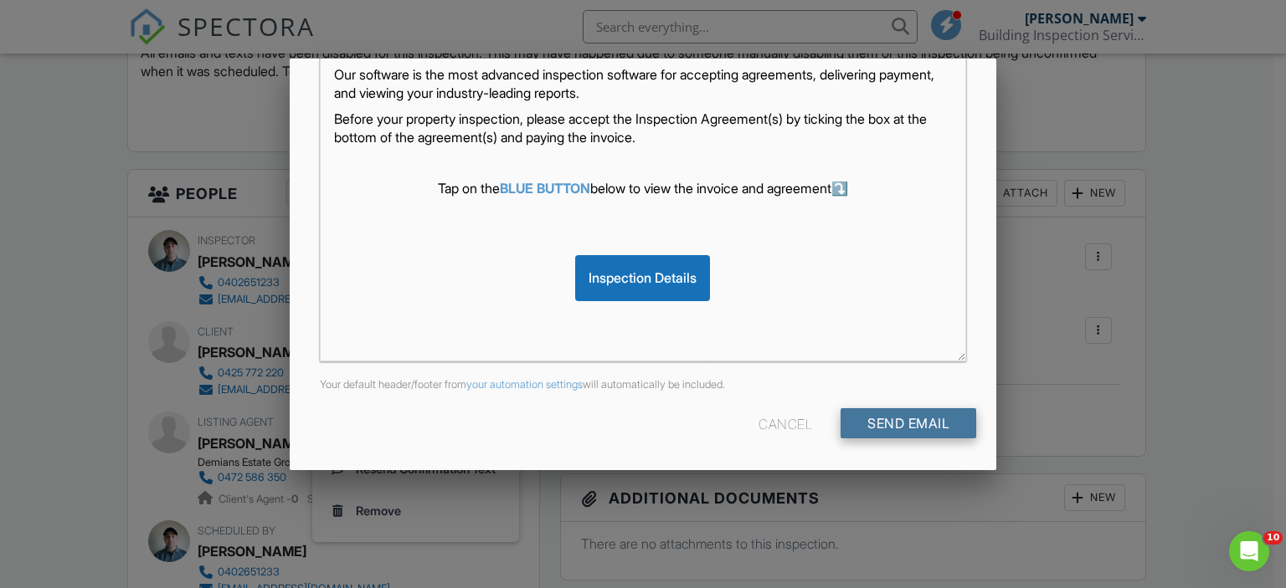
click at [927, 431] on input "Send Email" at bounding box center [908, 423] width 136 height 30
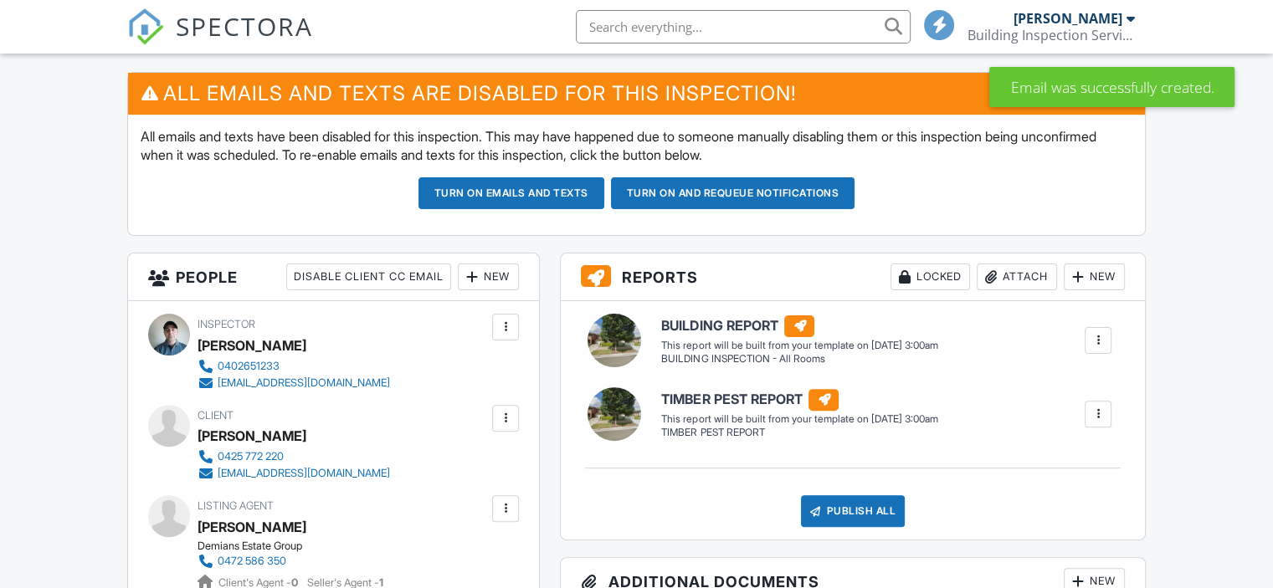
scroll to position [419, 0]
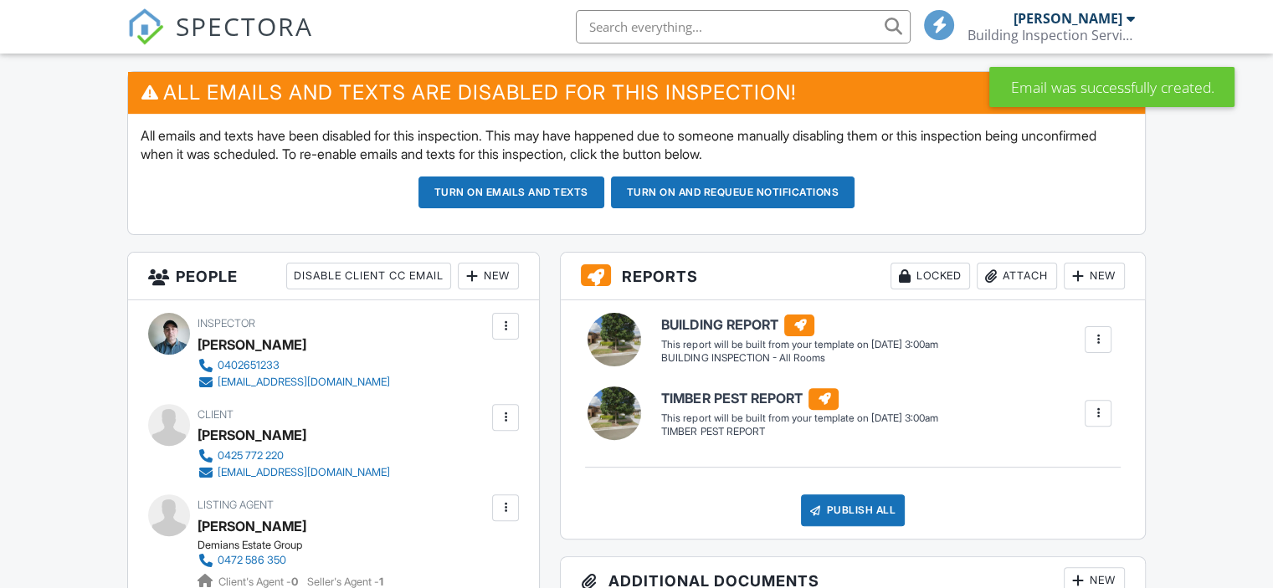
click at [498, 409] on div at bounding box center [505, 417] width 17 height 17
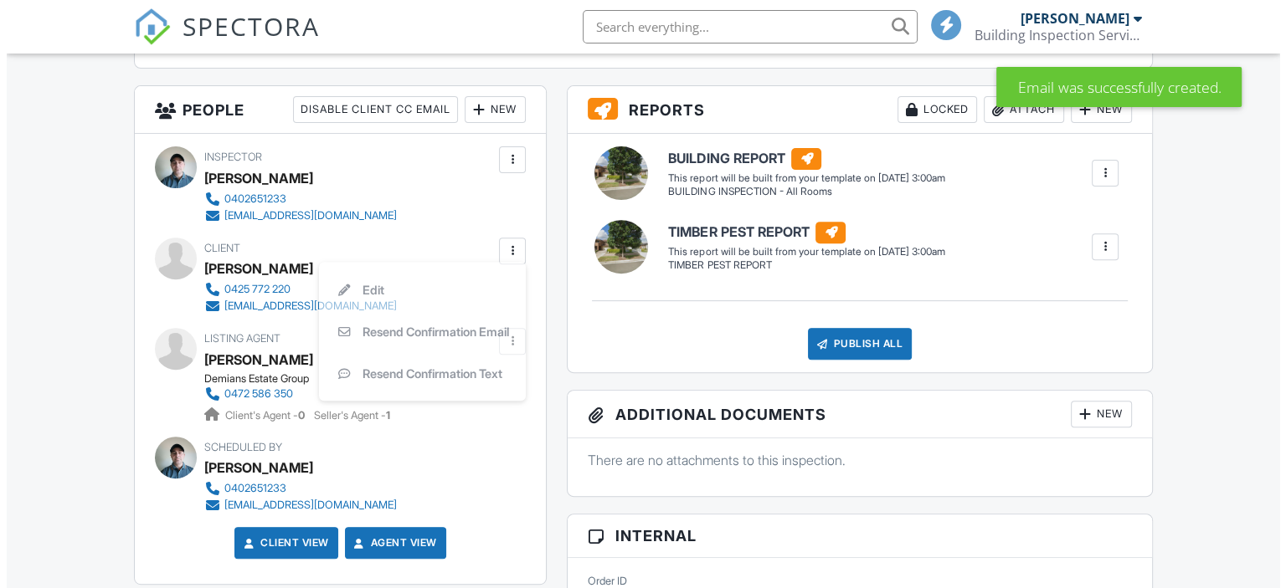
scroll to position [0, 0]
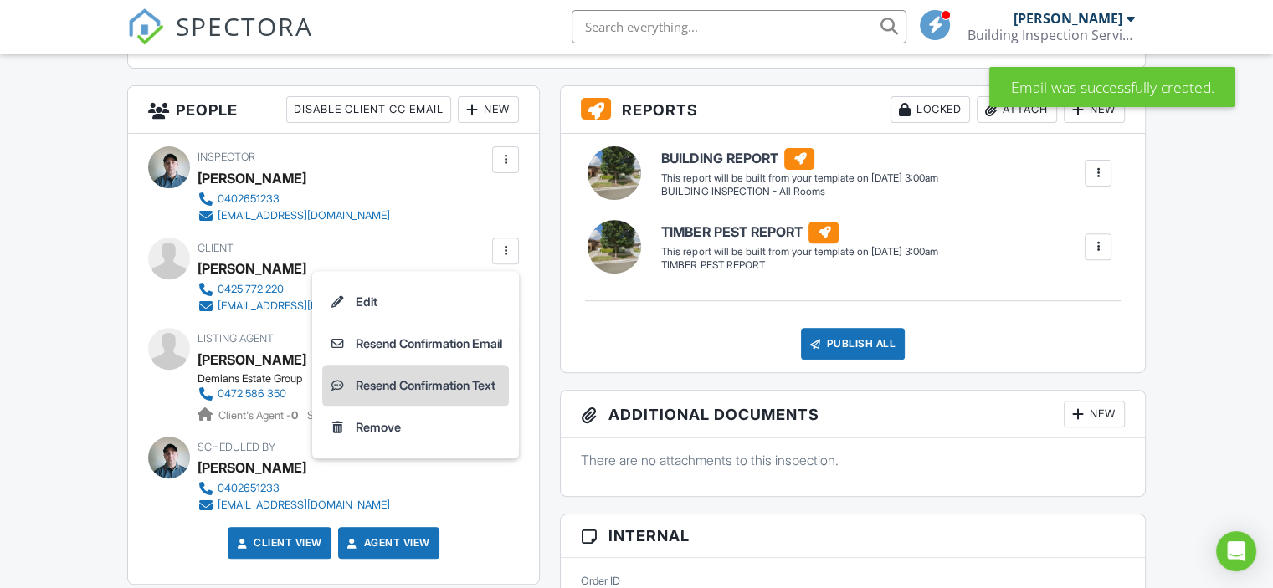
click at [424, 377] on li "Resend Confirmation Text" at bounding box center [415, 386] width 187 height 42
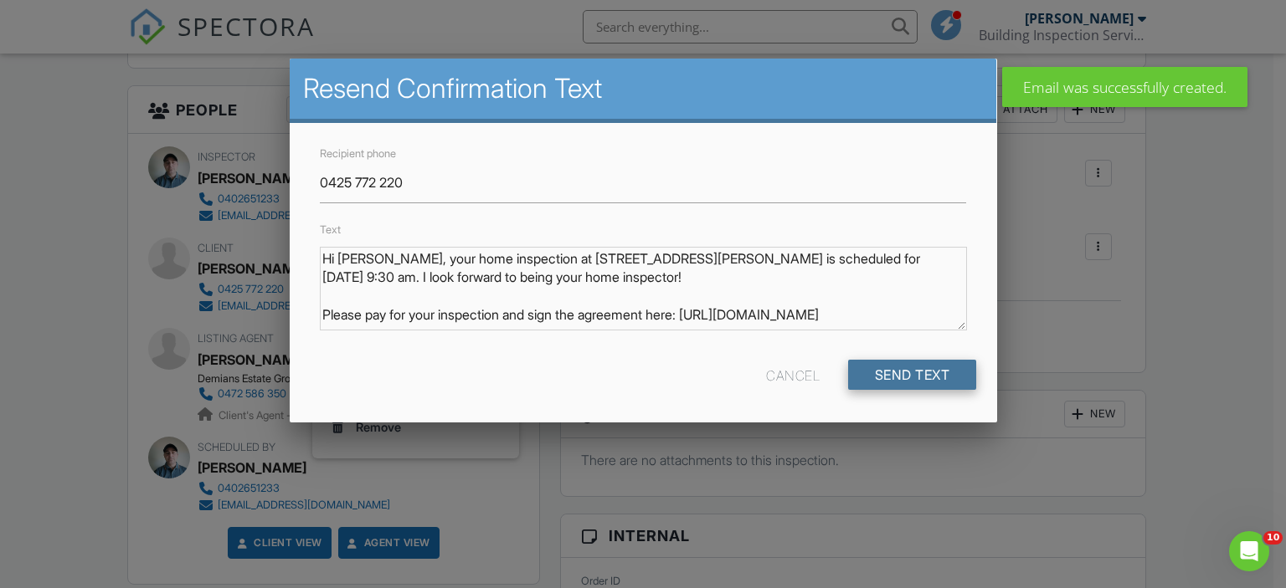
click at [877, 383] on input "Send Text" at bounding box center [912, 375] width 129 height 30
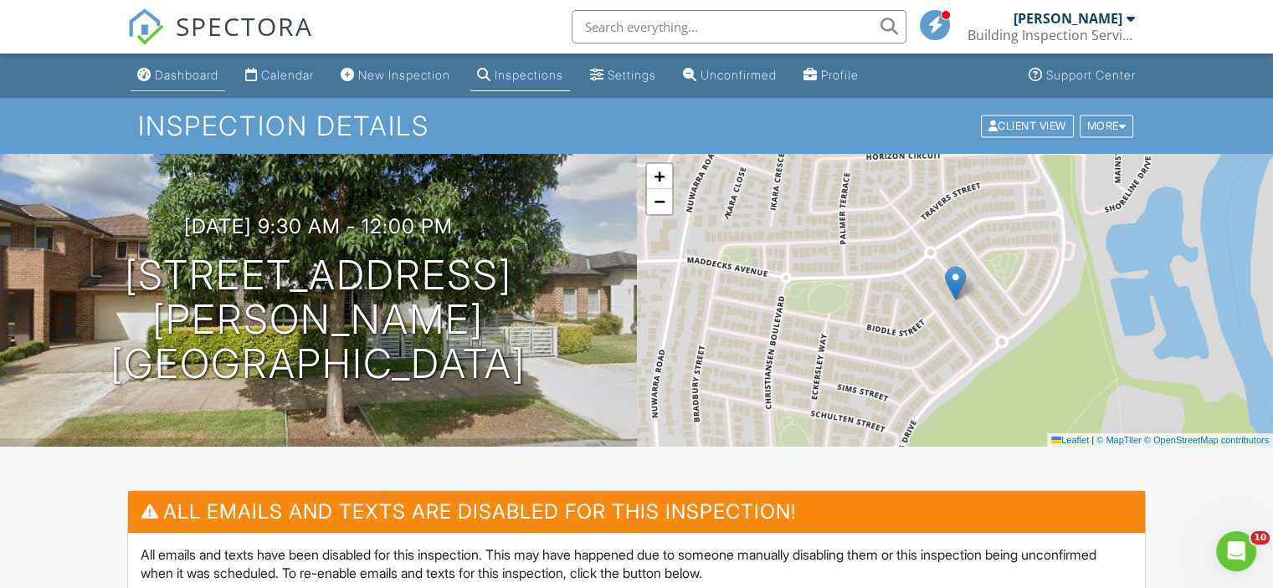
click at [174, 76] on div "Dashboard" at bounding box center [187, 75] width 64 height 14
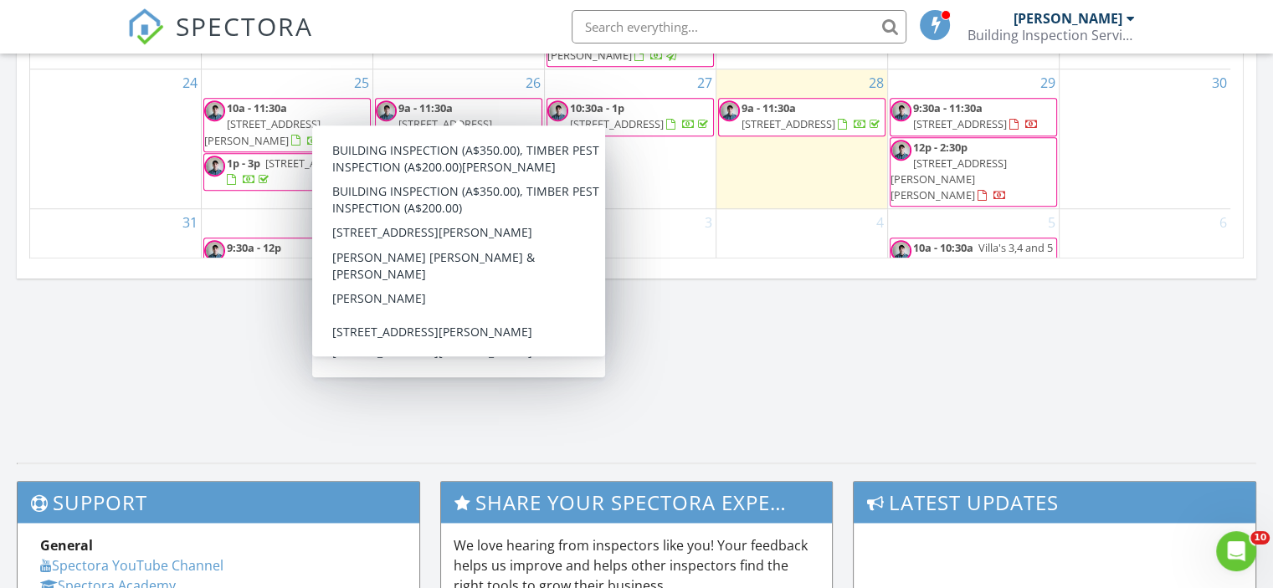
scroll to position [1172, 0]
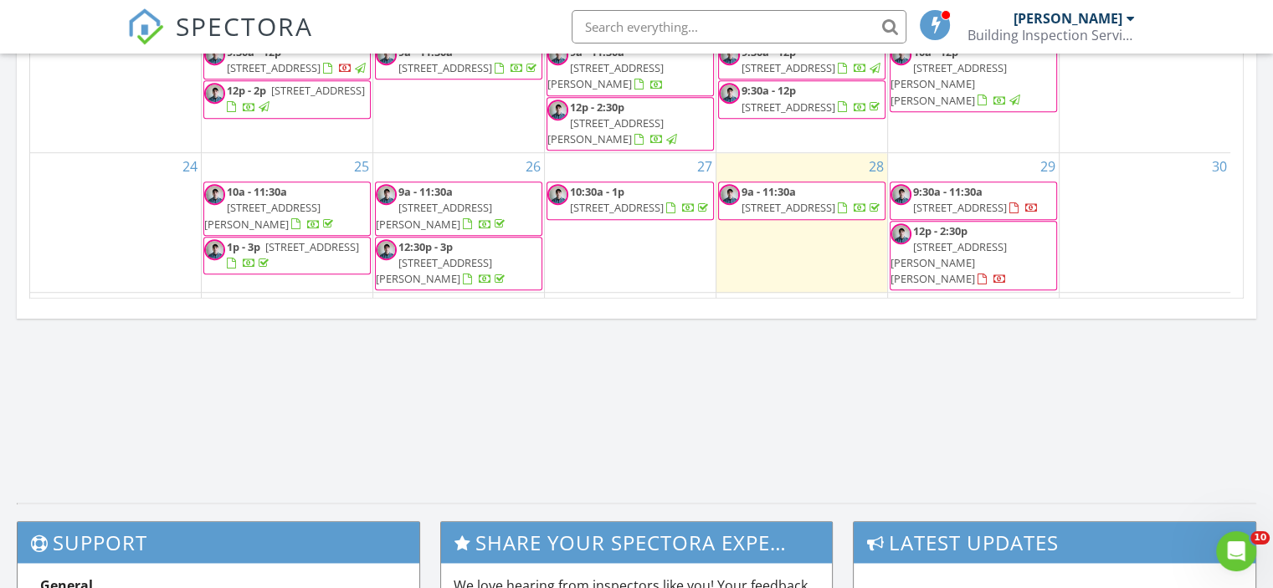
scroll to position [30, 0]
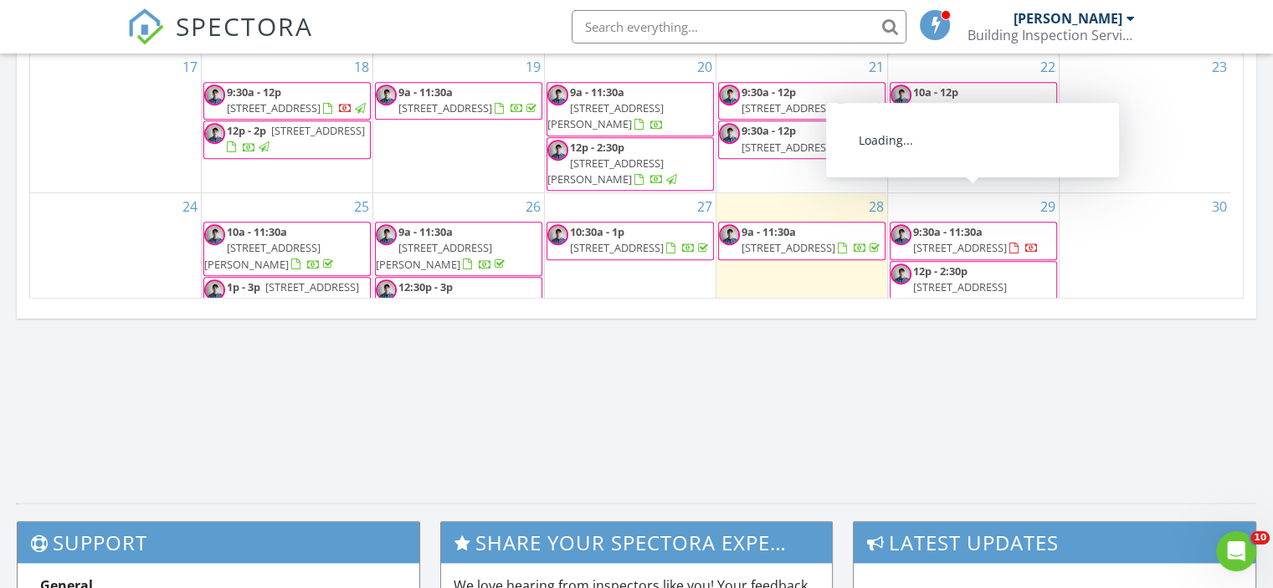
click at [952, 224] on span "9:30a - 11:30a" at bounding box center [947, 231] width 69 height 15
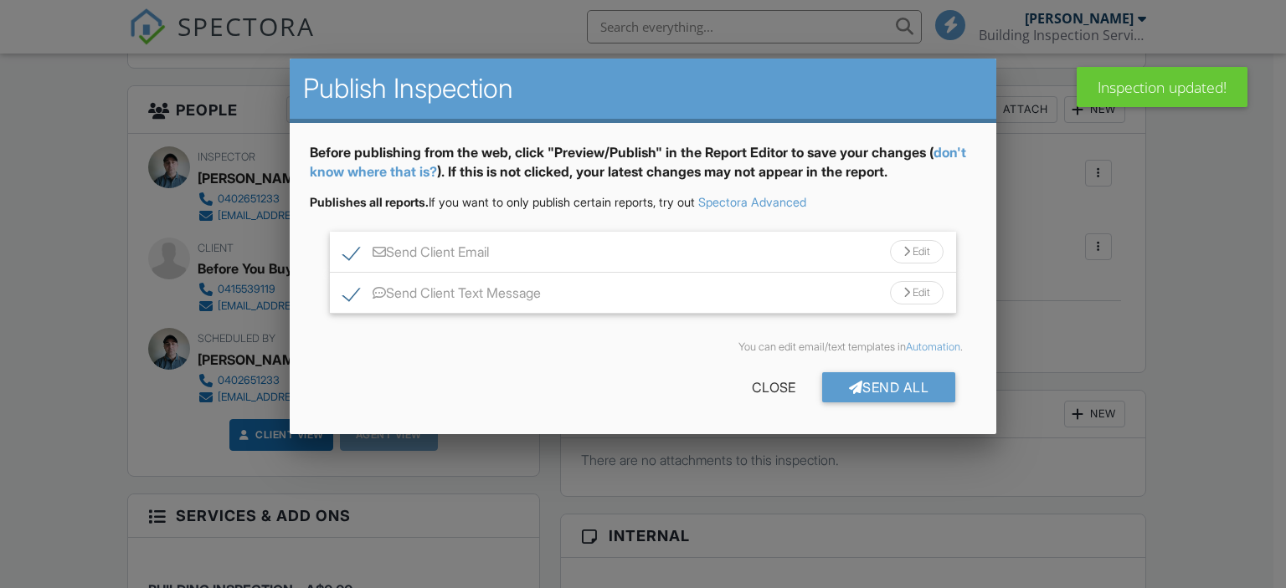
click at [343, 255] on label "Send Client Email" at bounding box center [416, 254] width 146 height 21
checkbox input "false"
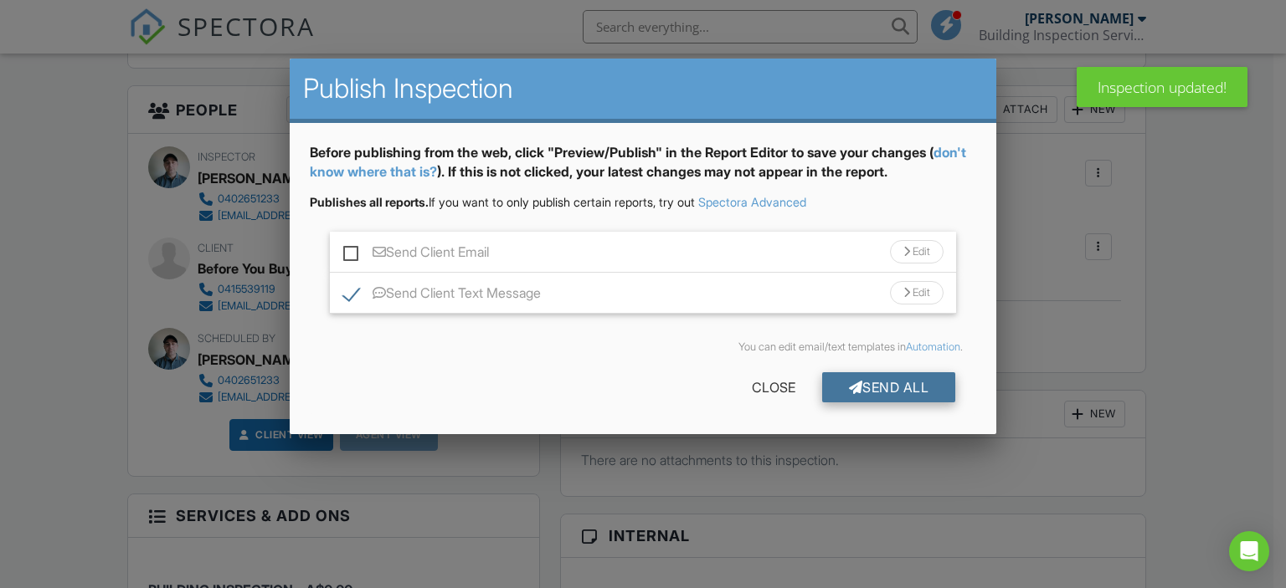
click at [871, 392] on div "Send All" at bounding box center [889, 387] width 134 height 30
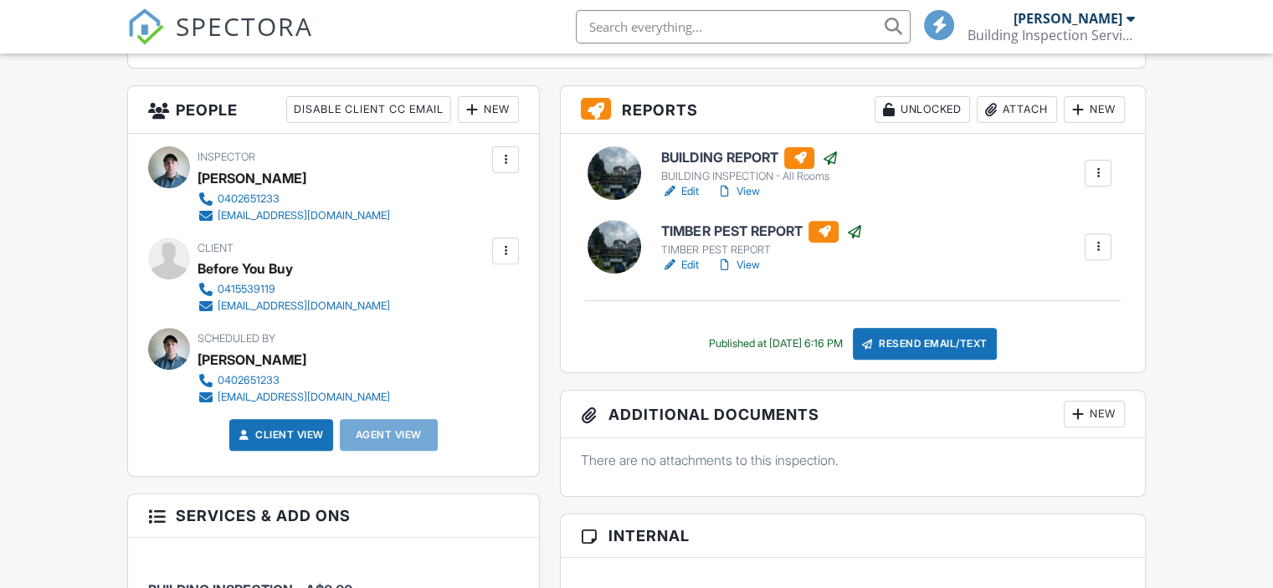
scroll to position [586, 0]
click at [521, 247] on div "Inspector [PERSON_NAME] 0402651233 [EMAIL_ADDRESS][DOMAIN_NAME] Make Invisible …" at bounding box center [333, 304] width 411 height 341
click at [504, 253] on div at bounding box center [505, 251] width 17 height 17
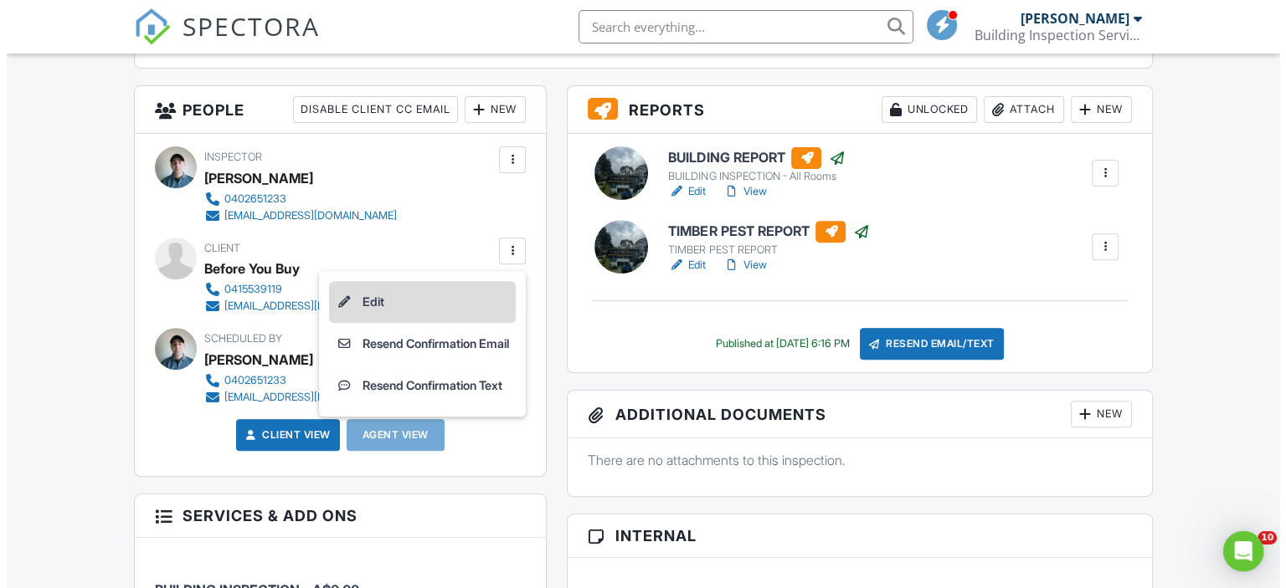
scroll to position [0, 0]
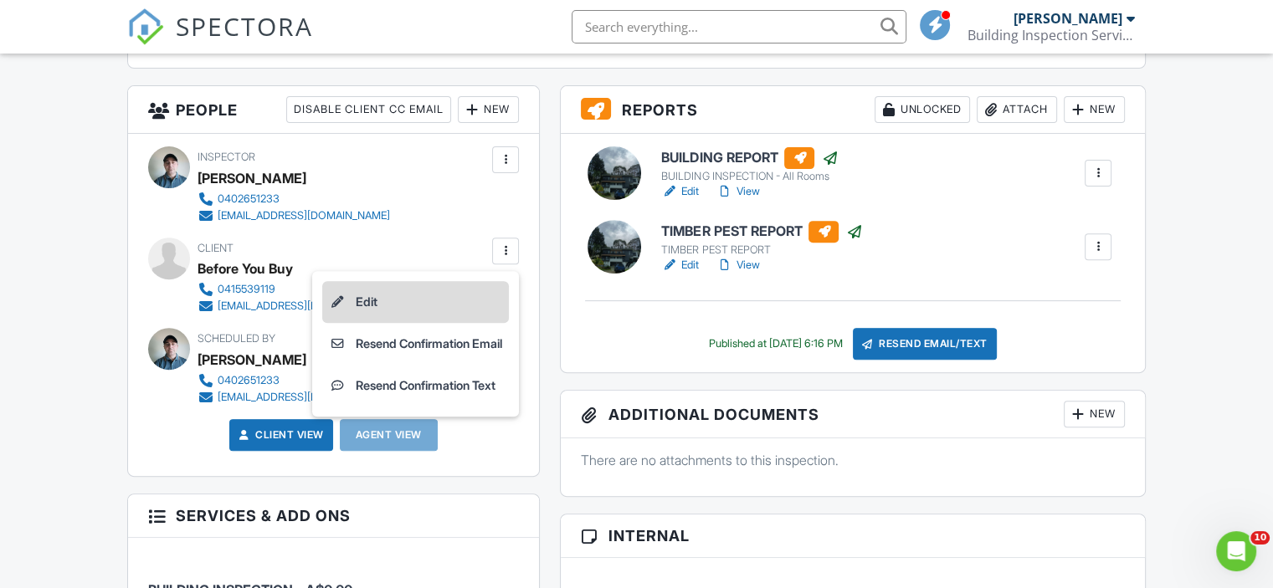
click at [422, 307] on li "Edit" at bounding box center [415, 302] width 187 height 42
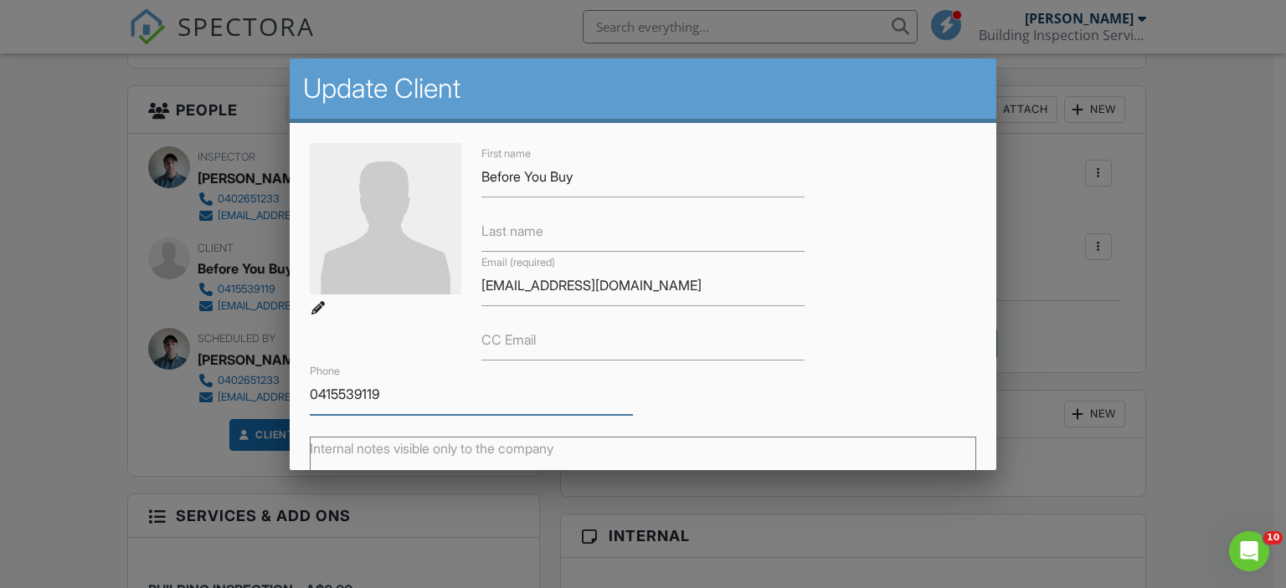
drag, startPoint x: 393, startPoint y: 402, endPoint x: 309, endPoint y: 403, distance: 83.7
click at [310, 403] on input "0415539119" at bounding box center [471, 394] width 323 height 41
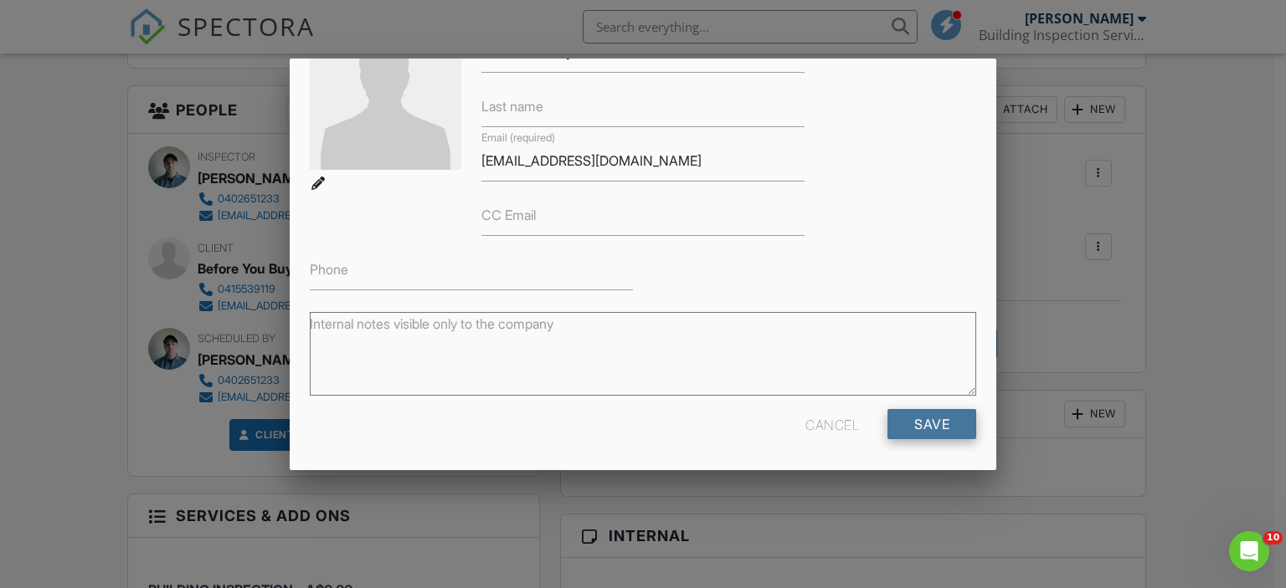
click at [887, 426] on input "Save" at bounding box center [931, 424] width 89 height 30
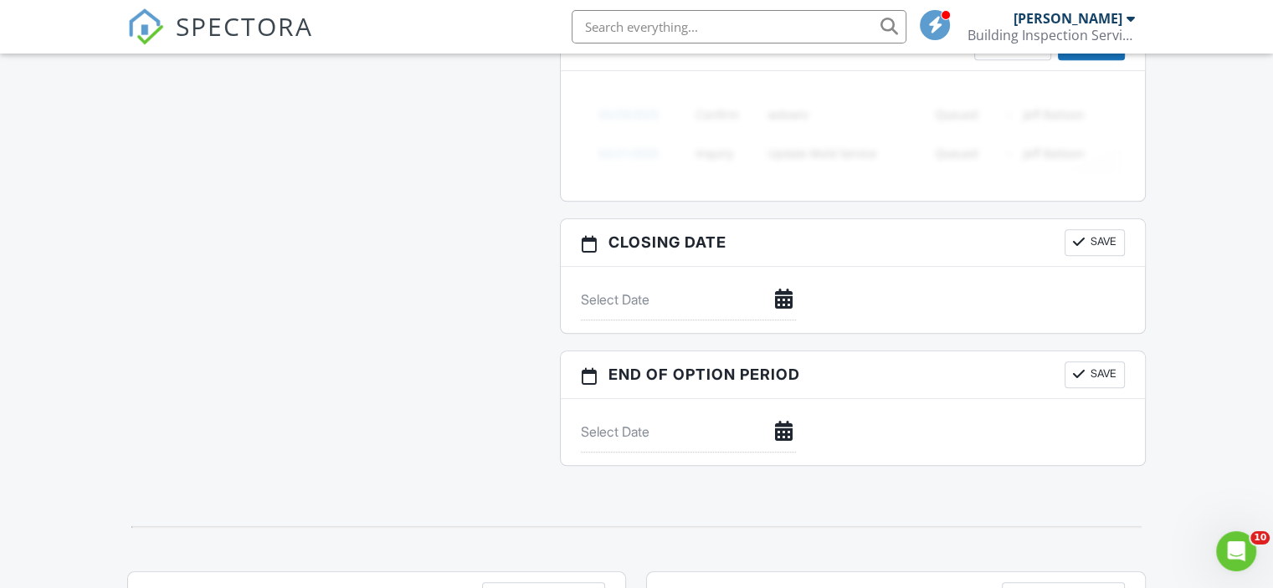
scroll to position [1898, 0]
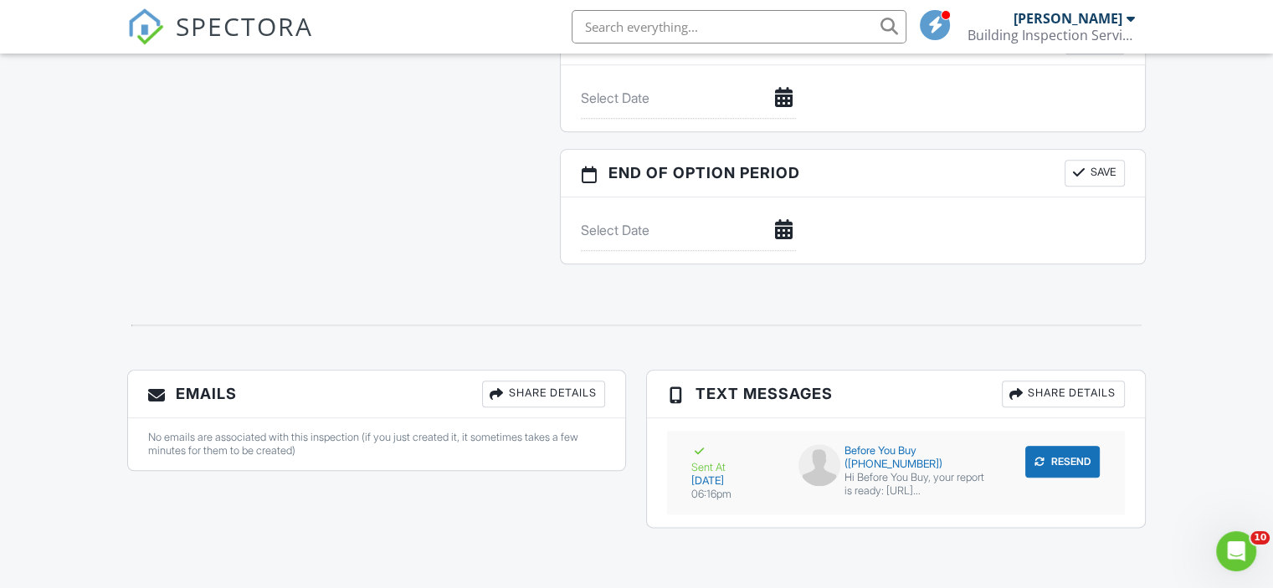
click at [860, 466] on div "Before You Buy (+61415539119)" at bounding box center [895, 457] width 195 height 27
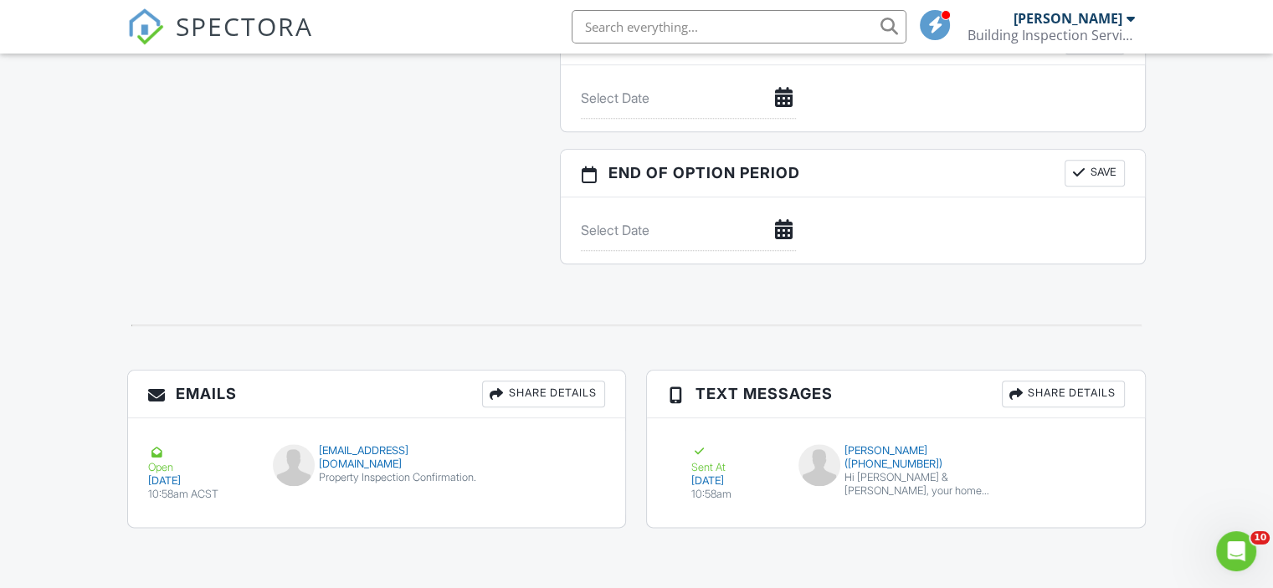
scroll to position [1396, 0]
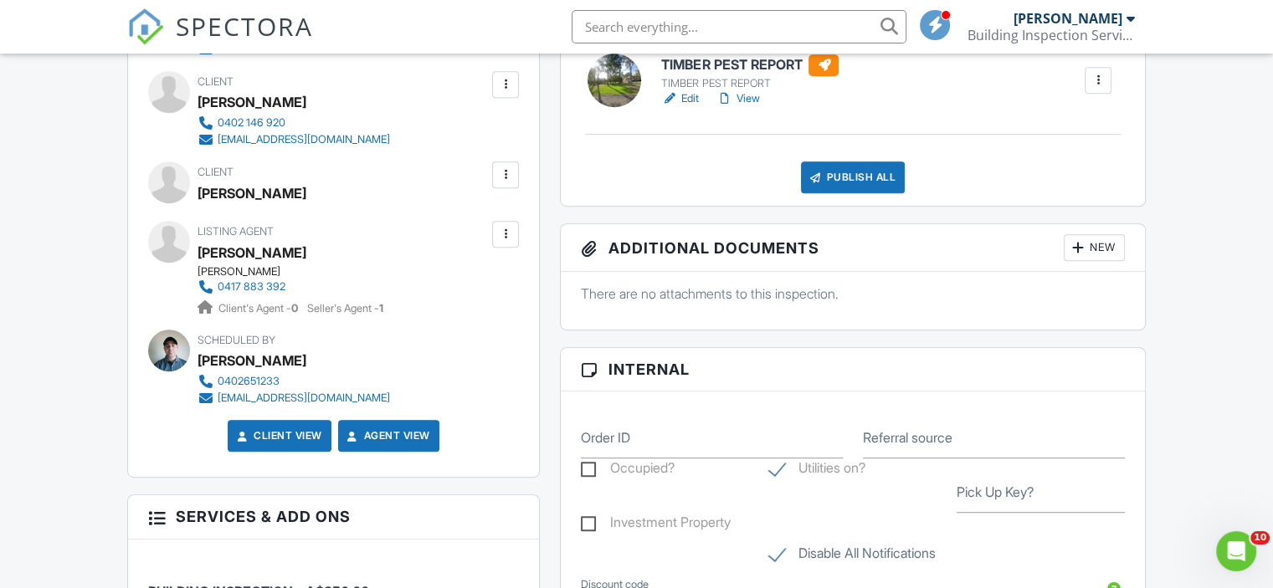
scroll to position [727, 0]
